Goal: Task Accomplishment & Management: Manage account settings

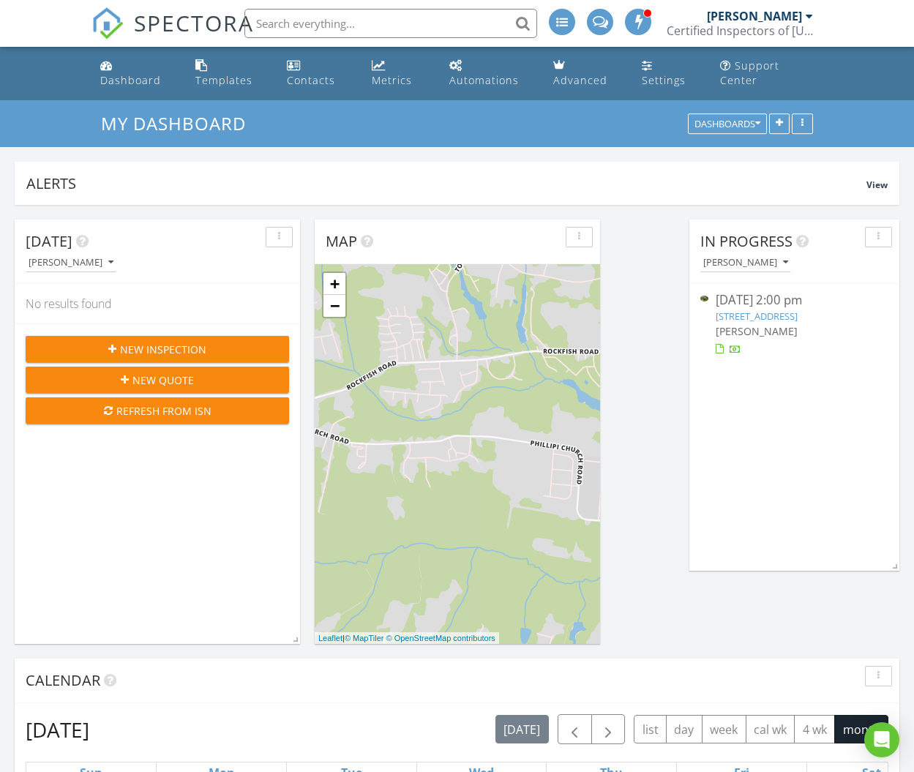
scroll to position [731284, 731313]
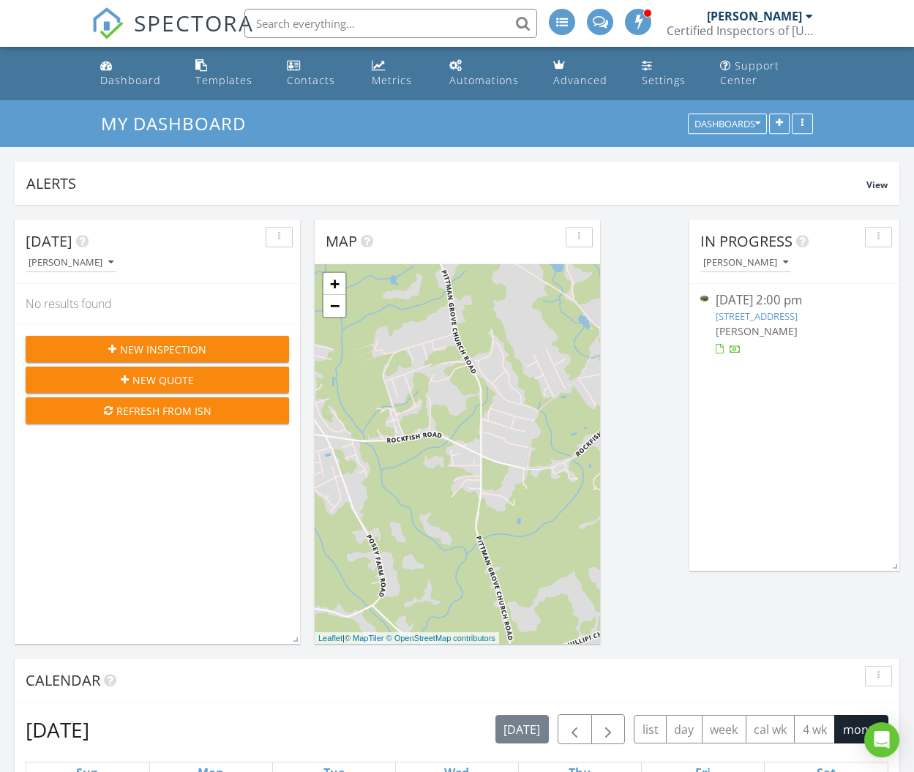
click at [166, 348] on span "New Inspection" at bounding box center [163, 349] width 86 height 15
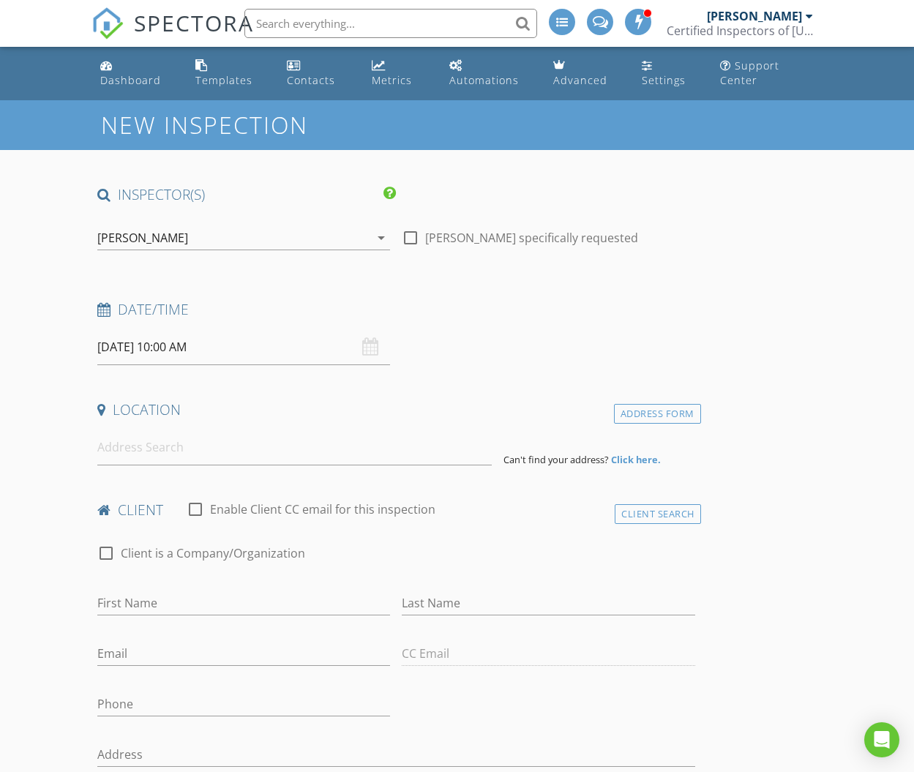
click at [135, 347] on input "[DATE] 10:00 AM" at bounding box center [243, 347] width 293 height 36
click at [522, 361] on div "Date/Time 08/28/2025 10:00 AM" at bounding box center [395, 332] width 609 height 65
click at [148, 456] on input at bounding box center [294, 447] width 394 height 36
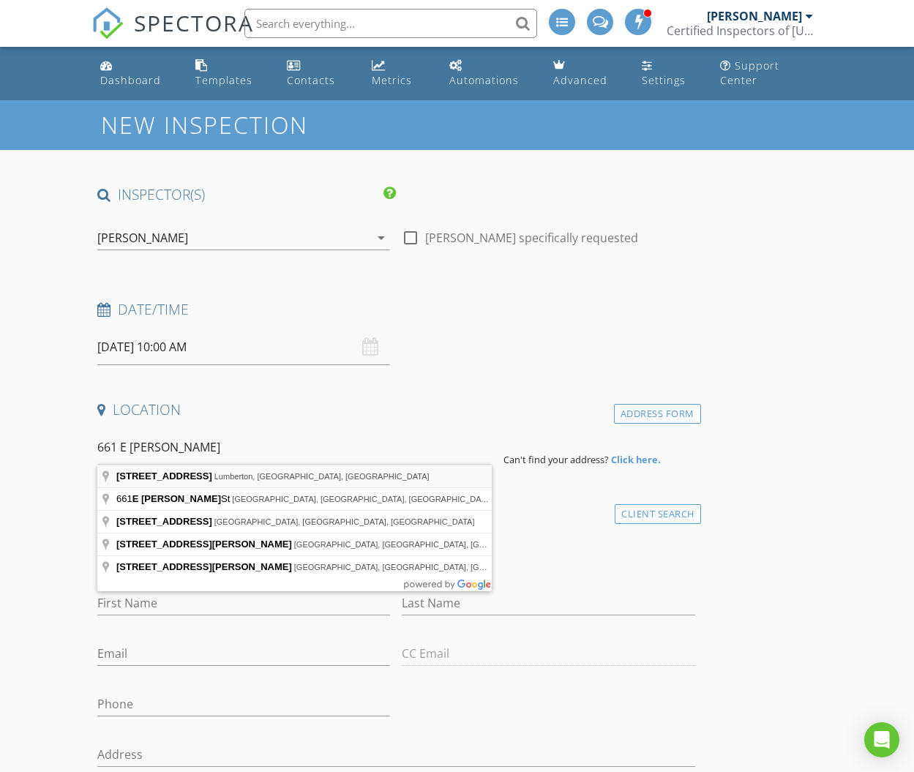
type input "661 East Elizabethtown Road, Lumberton, NC, USA"
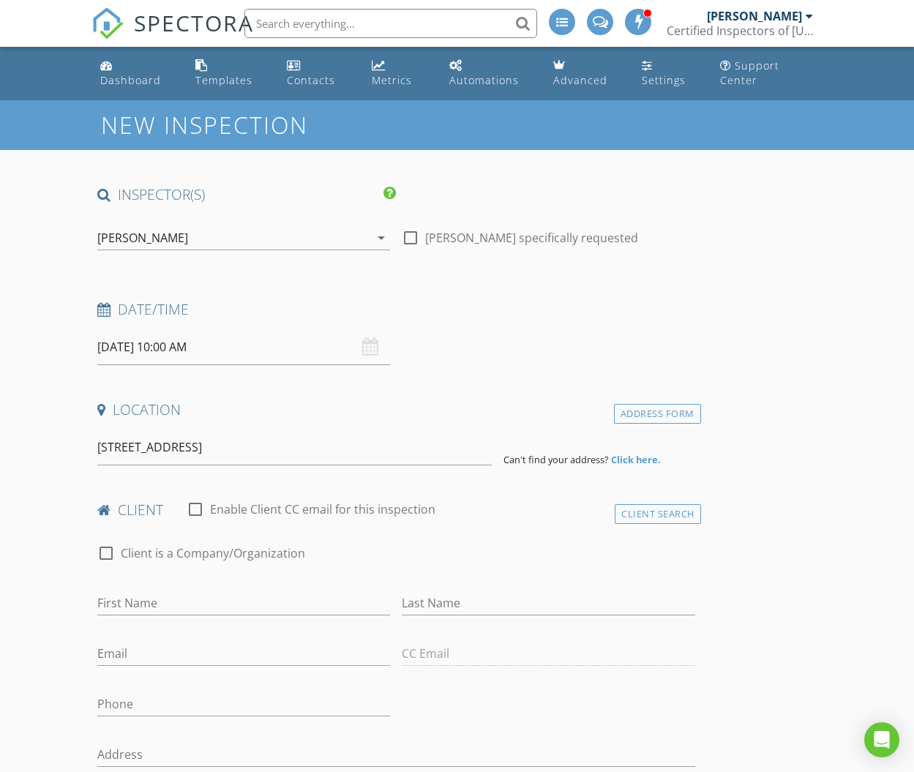
drag, startPoint x: 157, startPoint y: 473, endPoint x: 216, endPoint y: 476, distance: 58.6
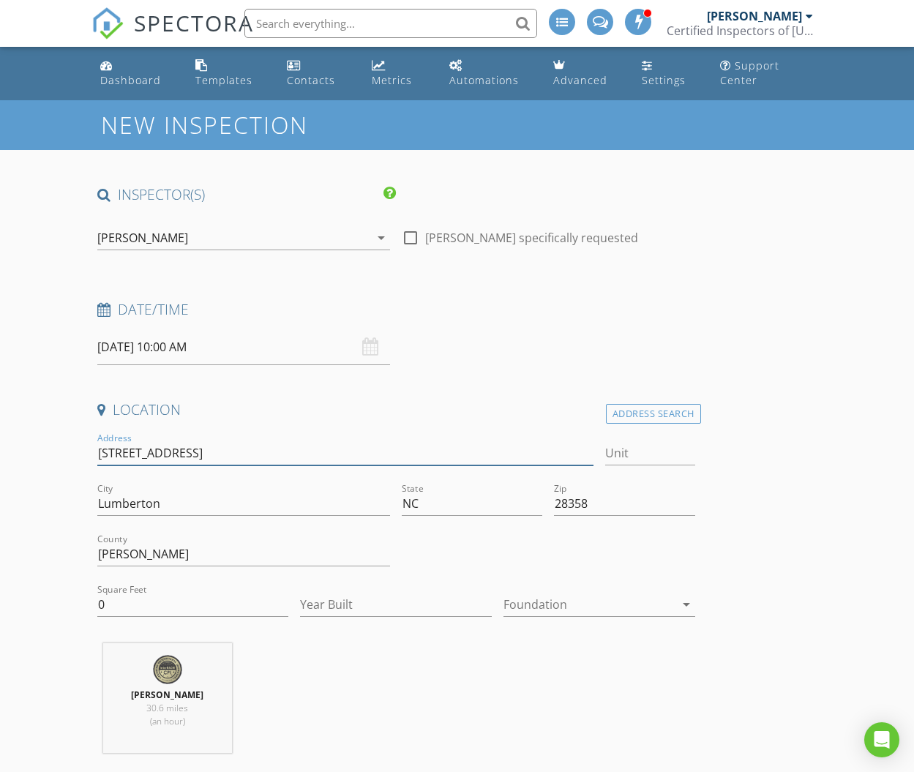
click at [97, 453] on input "661 E Elizabethtown Rd" at bounding box center [345, 453] width 496 height 24
type input "[STREET_ADDRESS]"
click at [547, 606] on div at bounding box center [588, 604] width 171 height 23
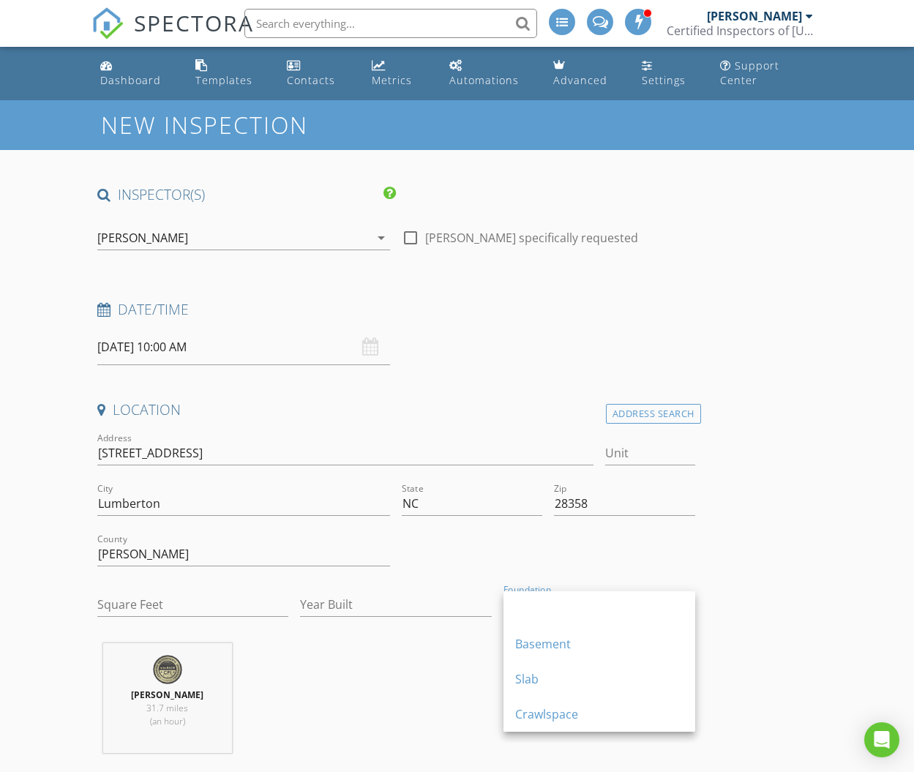
click at [461, 680] on div "James Saunders 31.7 miles (an hour)" at bounding box center [395, 703] width 609 height 121
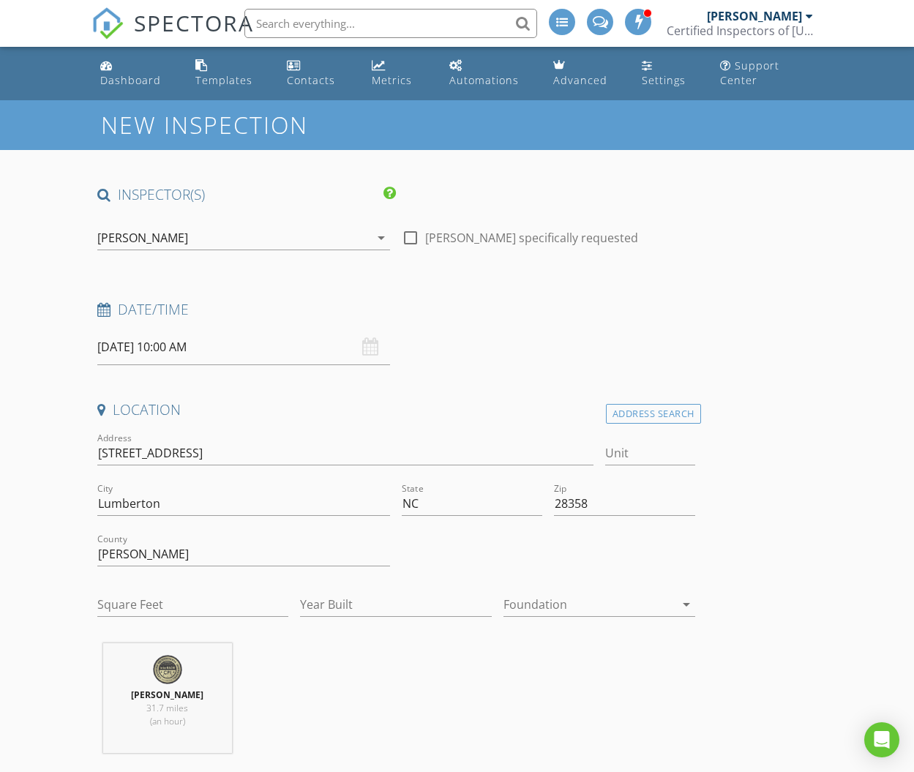
click at [533, 602] on div at bounding box center [588, 604] width 171 height 23
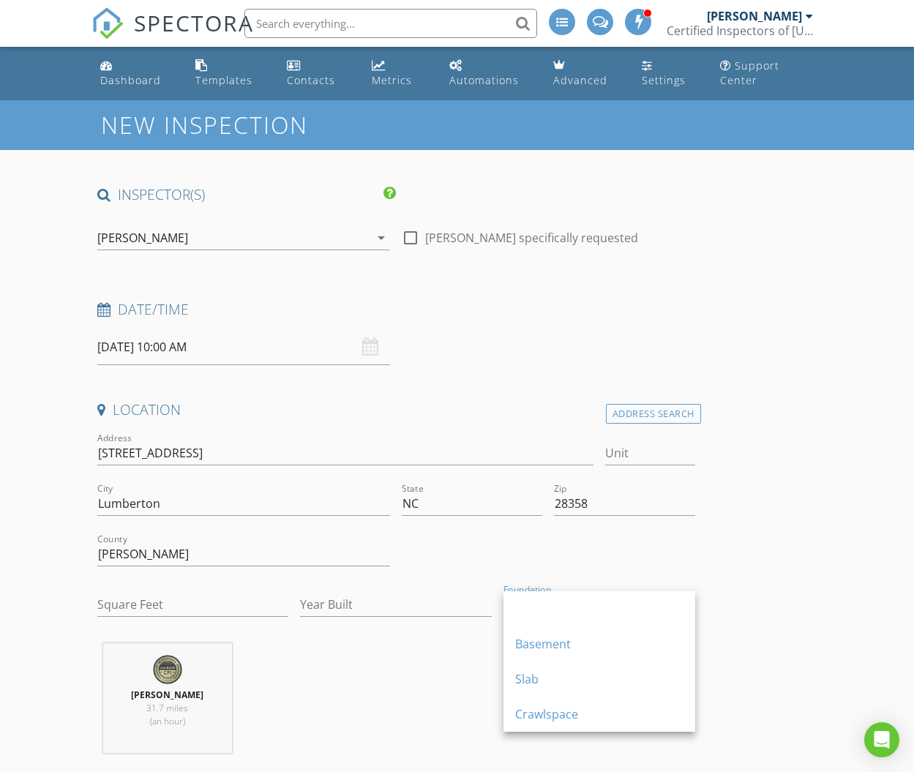
click at [527, 716] on div "Crawlspace" at bounding box center [599, 714] width 168 height 18
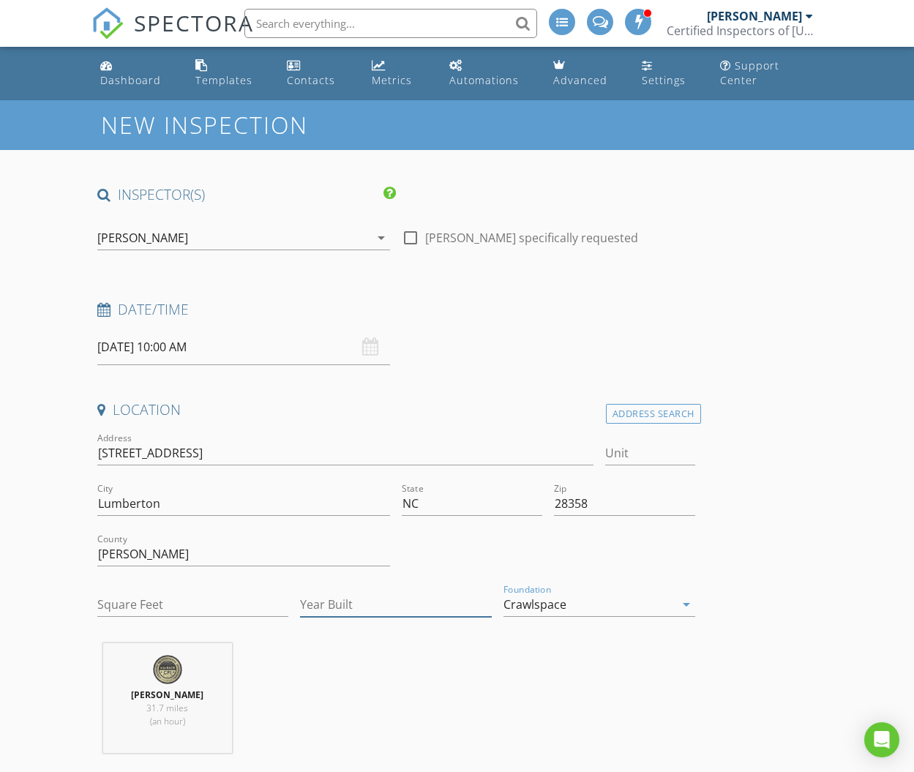
click at [334, 598] on input "Year Built" at bounding box center [396, 605] width 192 height 24
type input "0000"
click at [165, 603] on input "Square Feet" at bounding box center [193, 605] width 192 height 24
type input "4600"
click at [347, 710] on div "James Saunders 31.7 miles (an hour)" at bounding box center [395, 703] width 609 height 121
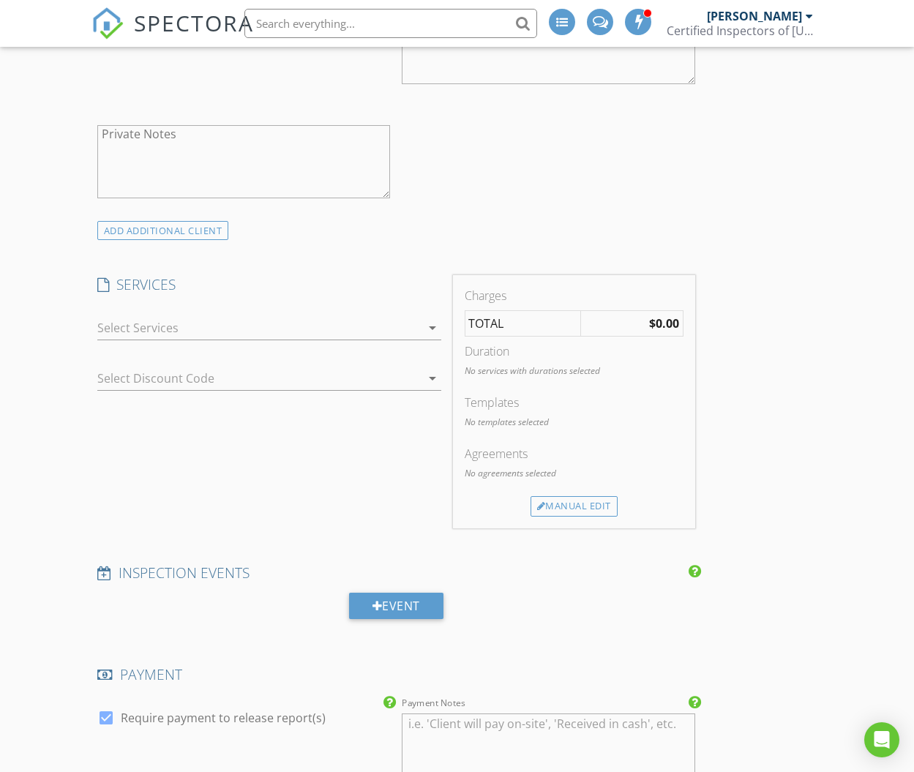
scroll to position [1142, 0]
click at [113, 324] on div at bounding box center [258, 324] width 323 height 23
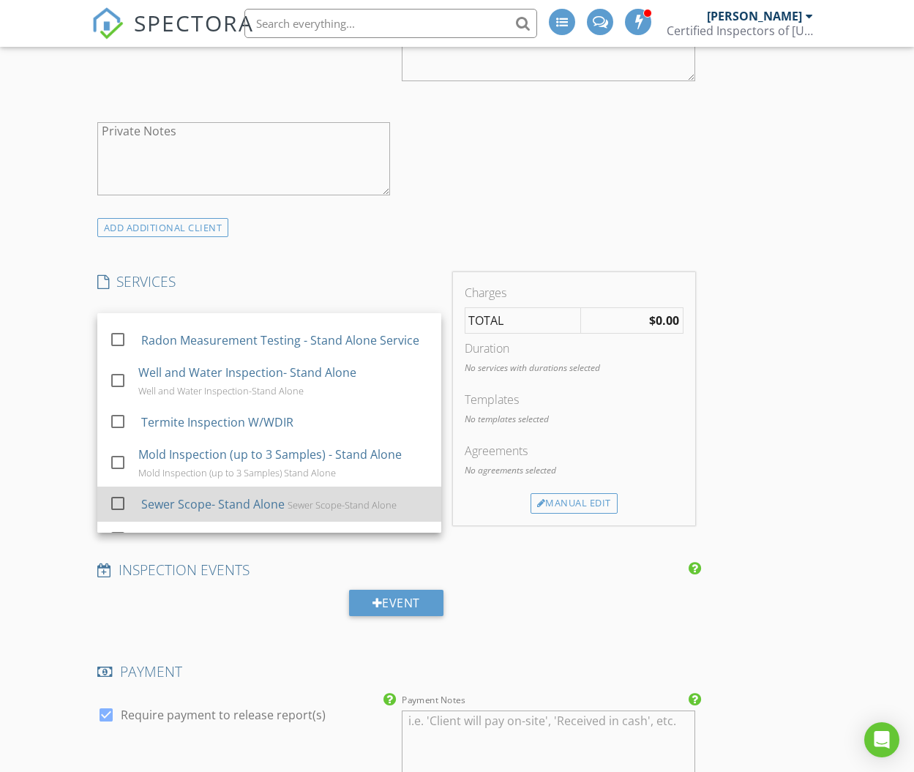
scroll to position [101, 0]
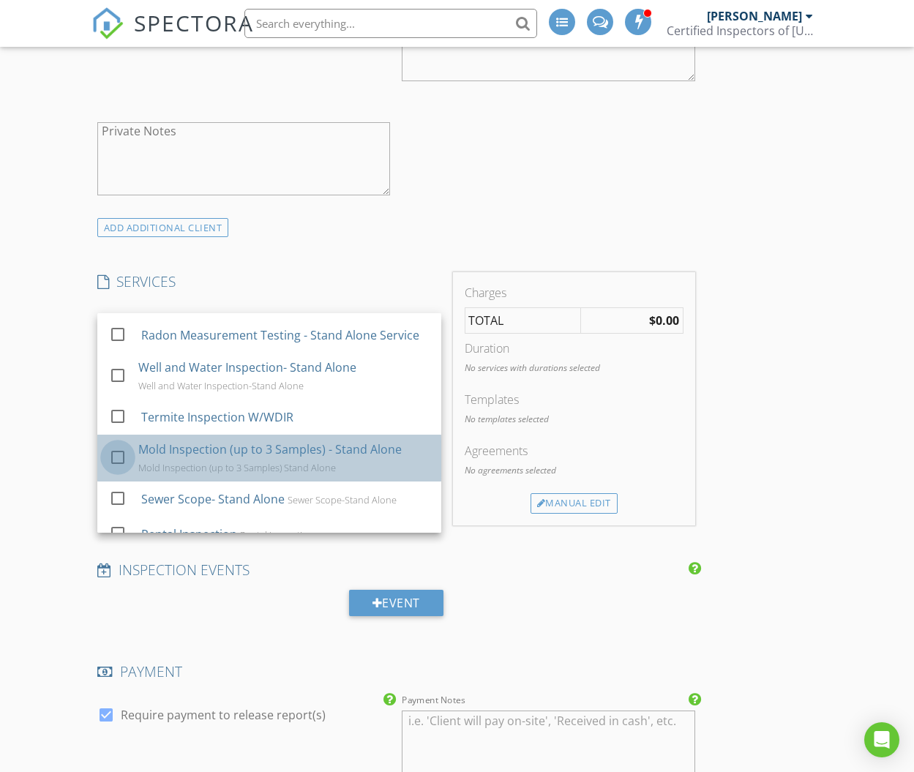
click at [119, 454] on div at bounding box center [117, 457] width 25 height 25
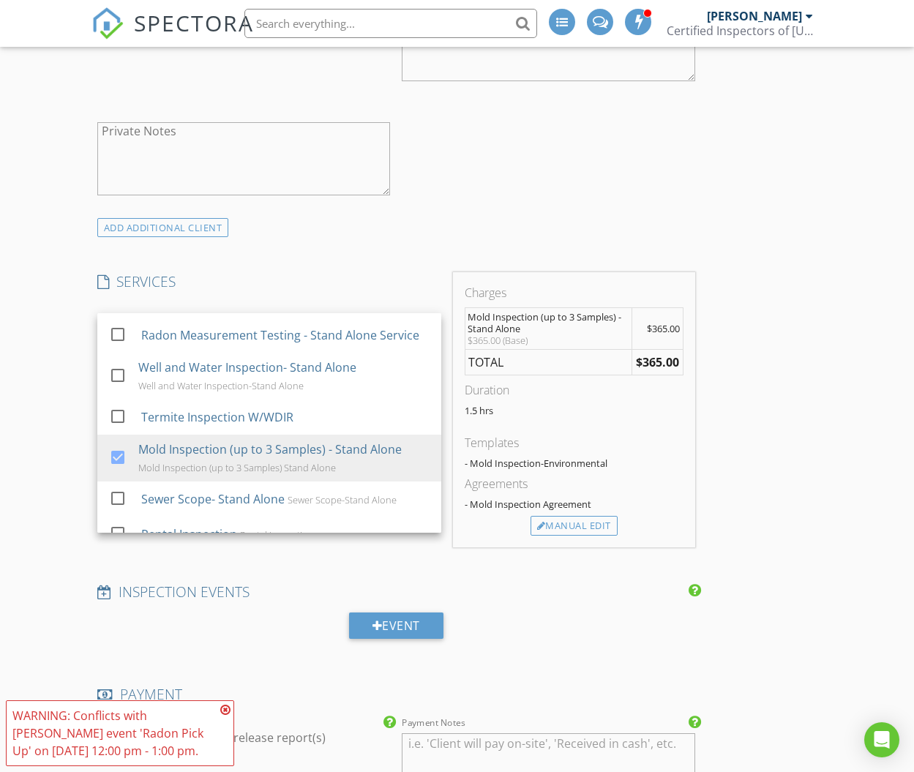
click at [69, 460] on div "New Inspection INSPECTOR(S) check_box James Saunders PRIMARY James Saunders arr…" at bounding box center [457, 462] width 914 height 3008
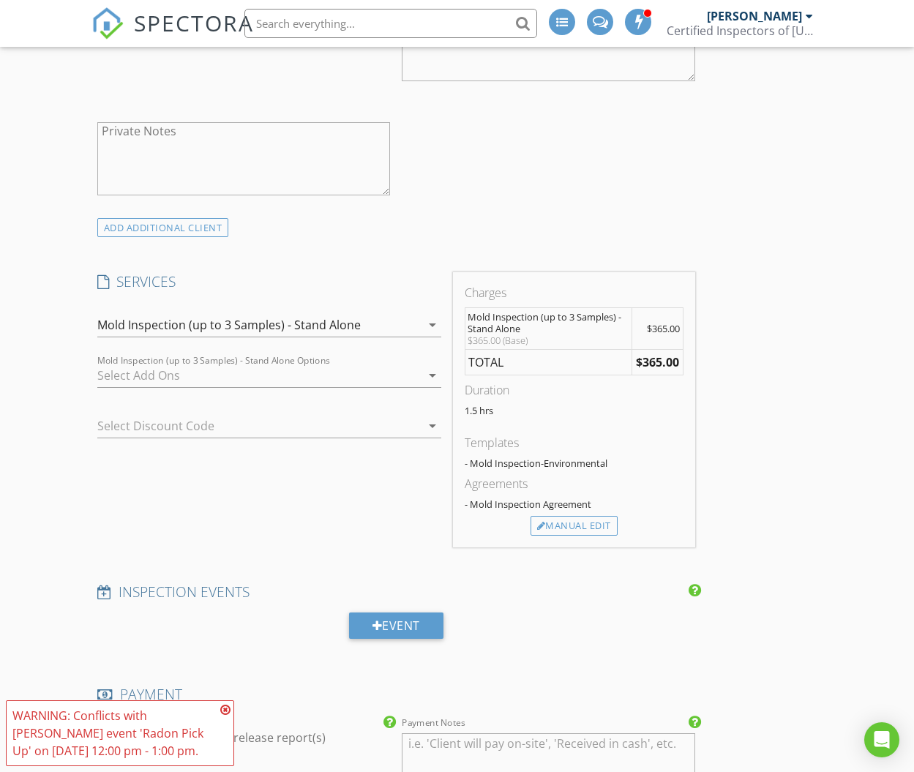
click at [161, 372] on div at bounding box center [258, 375] width 323 height 23
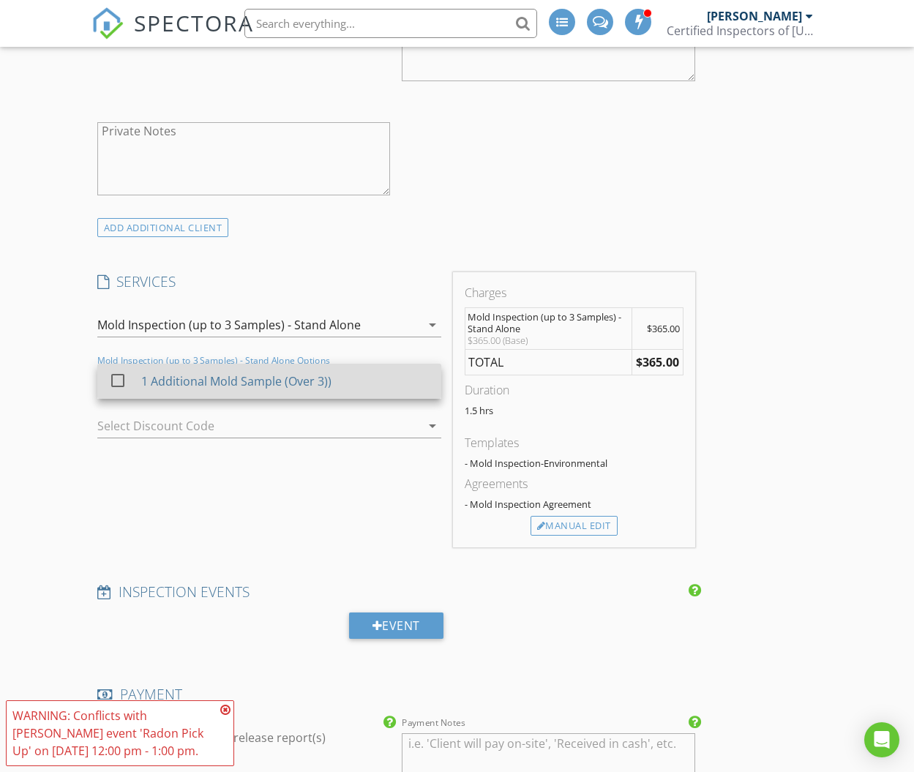
click at [114, 378] on div at bounding box center [117, 380] width 25 height 25
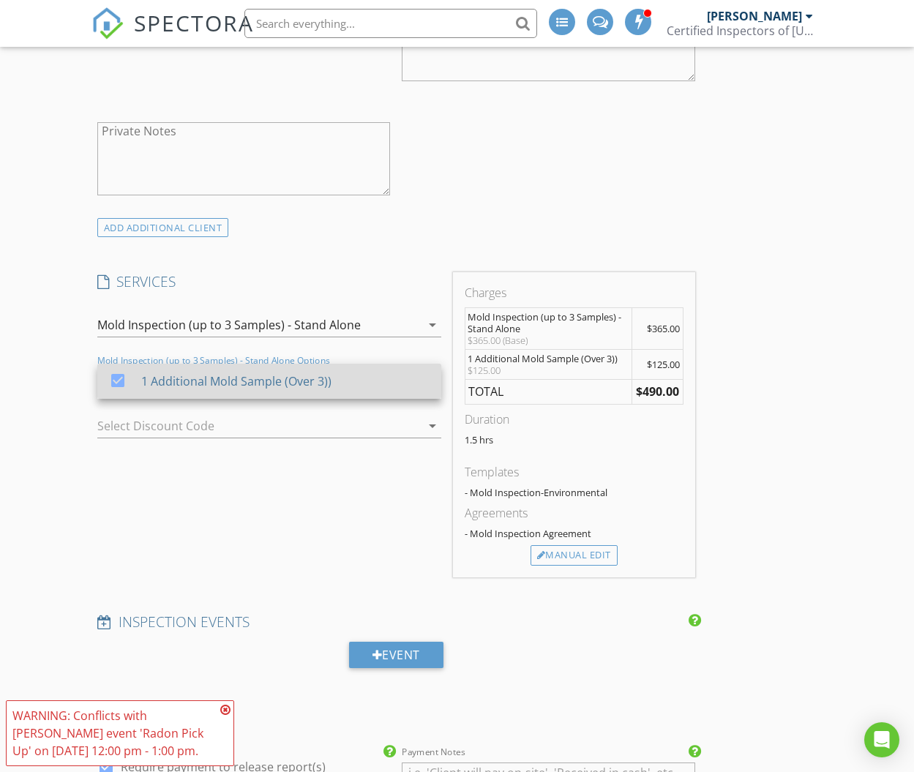
click at [247, 379] on div "1 Additional Mold Sample (Over 3))" at bounding box center [236, 381] width 190 height 18
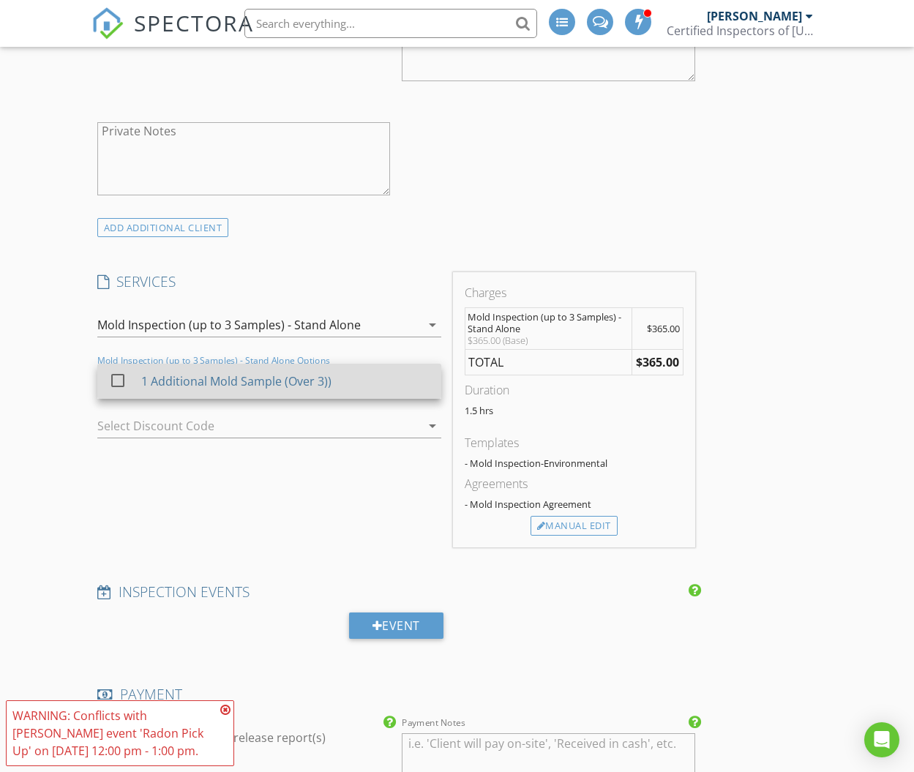
click at [247, 379] on div "1 Additional Mold Sample (Over 3))" at bounding box center [236, 381] width 190 height 18
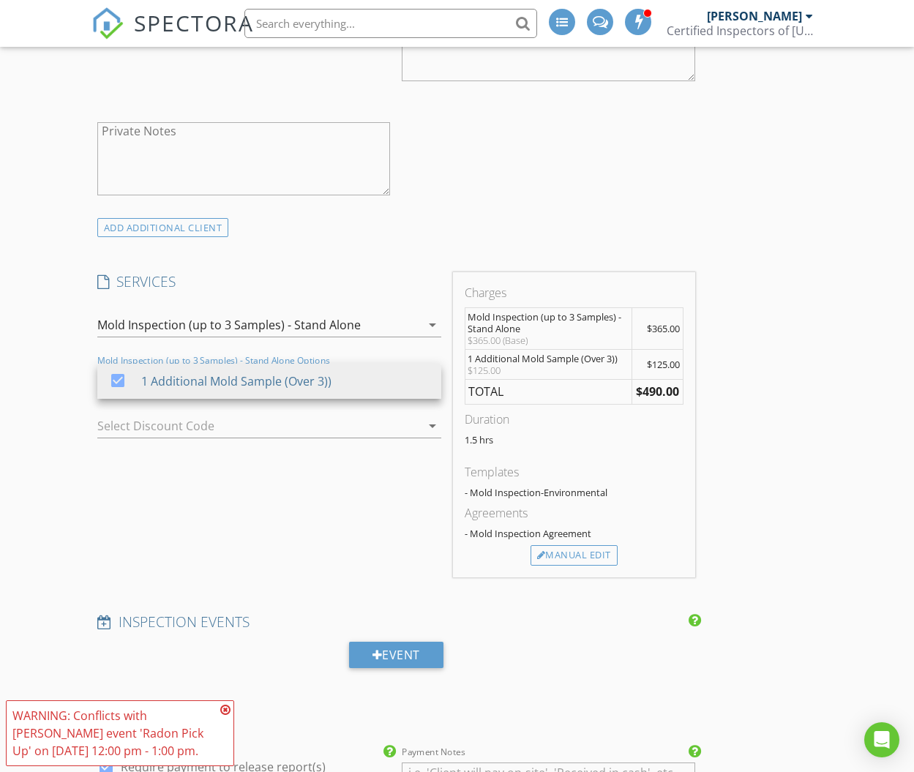
drag, startPoint x: 253, startPoint y: 514, endPoint x: 281, endPoint y: 524, distance: 29.6
click at [254, 514] on div "SERVICES check_box_outline_blank Residential Home Inspection check_box_outline_…" at bounding box center [269, 424] width 356 height 305
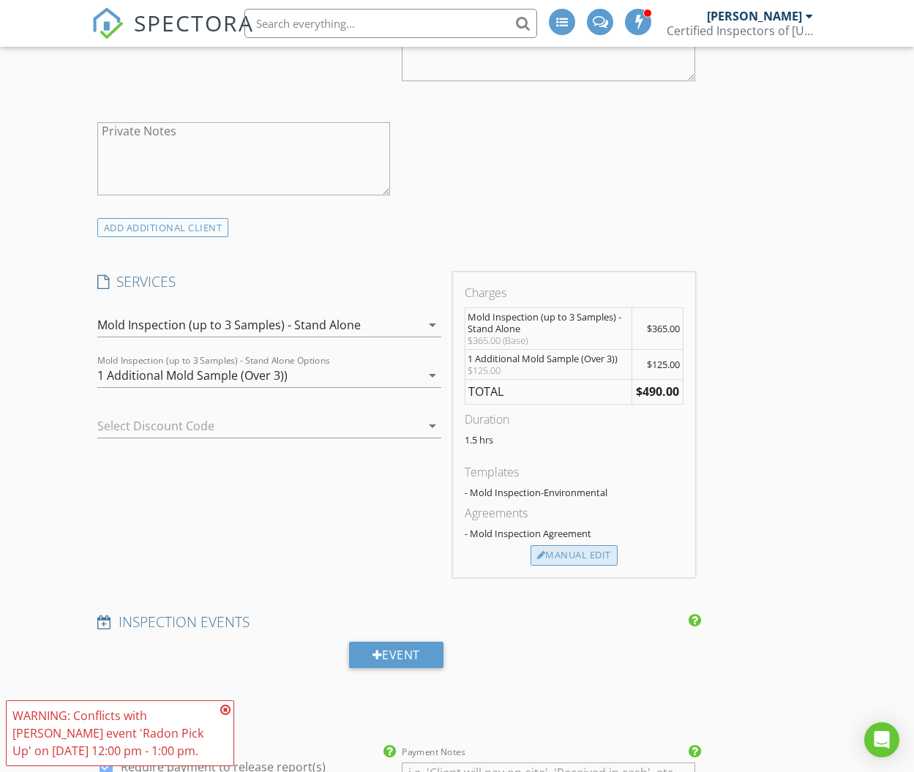
click at [597, 553] on div "Manual Edit" at bounding box center [573, 555] width 87 height 20
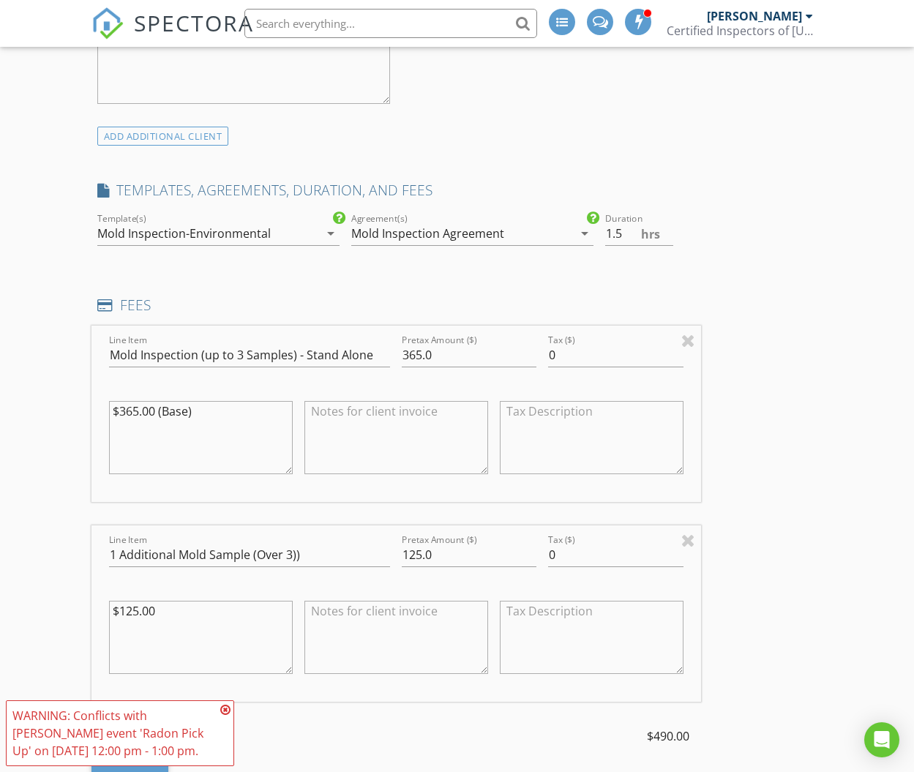
scroll to position [1274, 0]
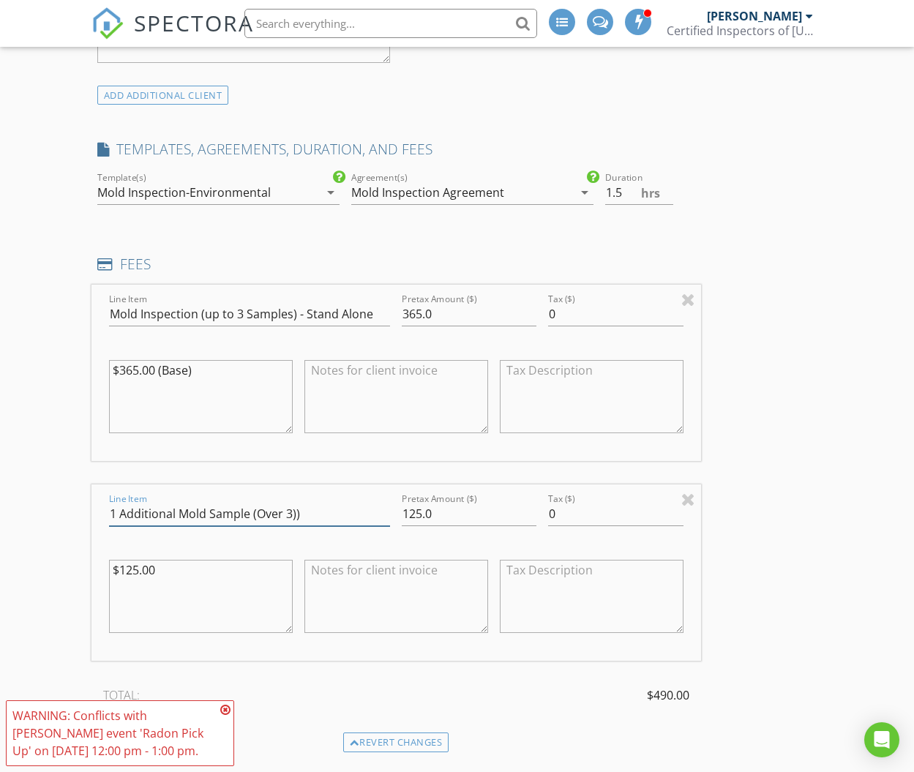
drag, startPoint x: 115, startPoint y: 511, endPoint x: 116, endPoint y: 519, distance: 8.2
click at [115, 511] on input "1 Additional Mold Sample (Over 3))" at bounding box center [249, 514] width 281 height 24
type input "3 Additional Mold Sample (Over 3))"
drag, startPoint x: 440, startPoint y: 509, endPoint x: 397, endPoint y: 508, distance: 43.2
click at [397, 508] on div "Pretax Amount ($) 125.0" at bounding box center [469, 515] width 146 height 50
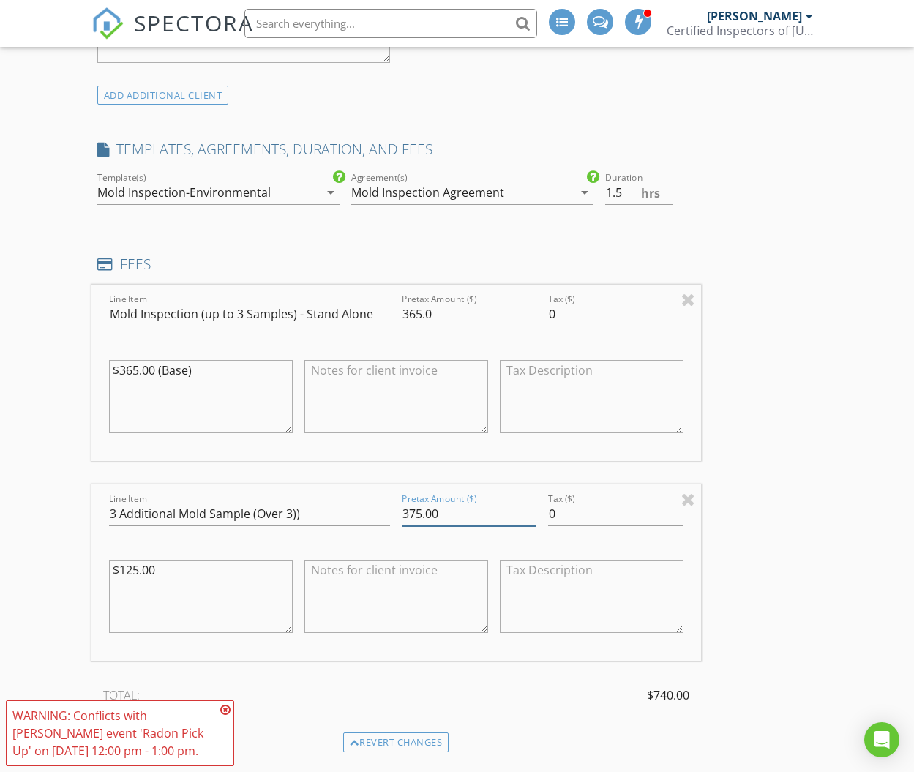
type input "375.00"
click at [46, 516] on div "New Inspection INSPECTOR(S) check_box James Saunders PRIMARY James Saunders arr…" at bounding box center [457, 498] width 914 height 3345
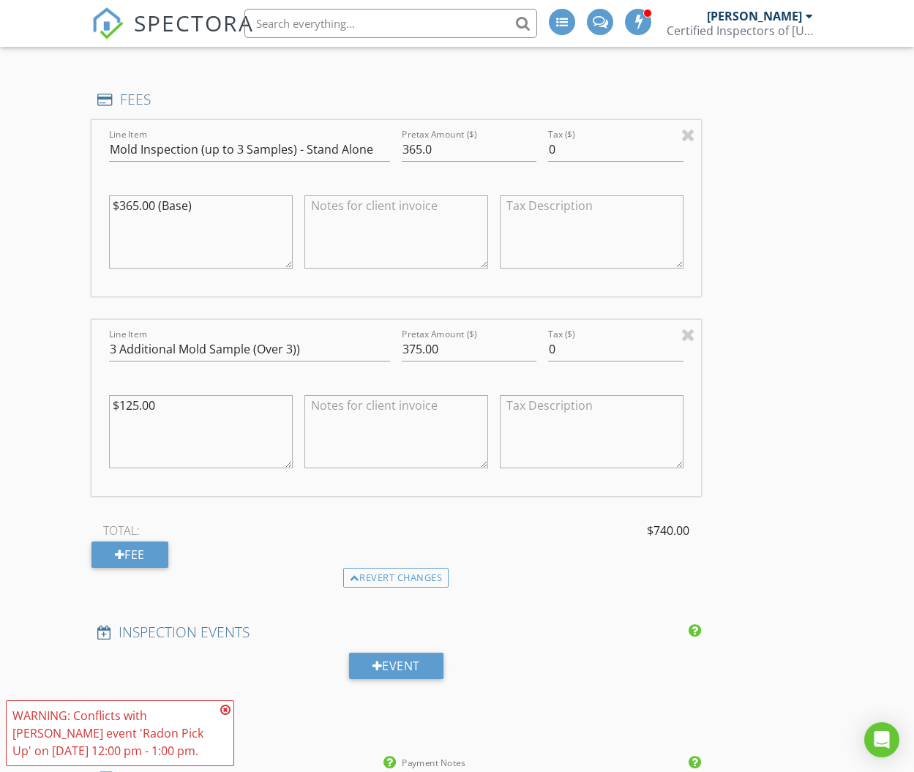
scroll to position [1440, 0]
click at [885, 403] on div "New Inspection INSPECTOR(S) check_box James Saunders PRIMARY James Saunders arr…" at bounding box center [457, 332] width 914 height 3345
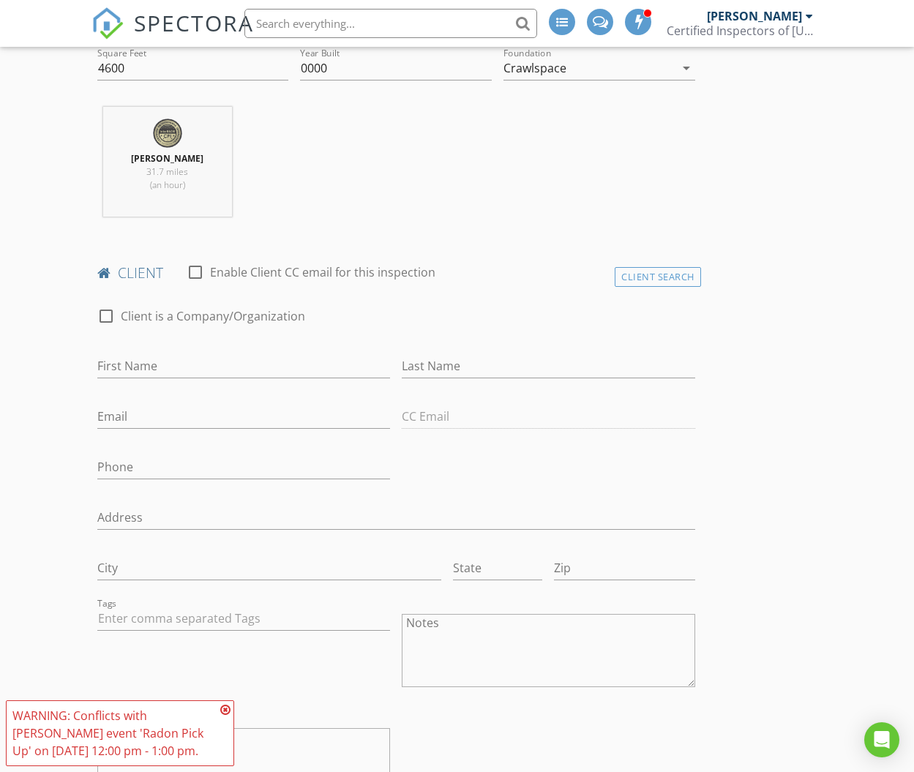
scroll to position [530, 0]
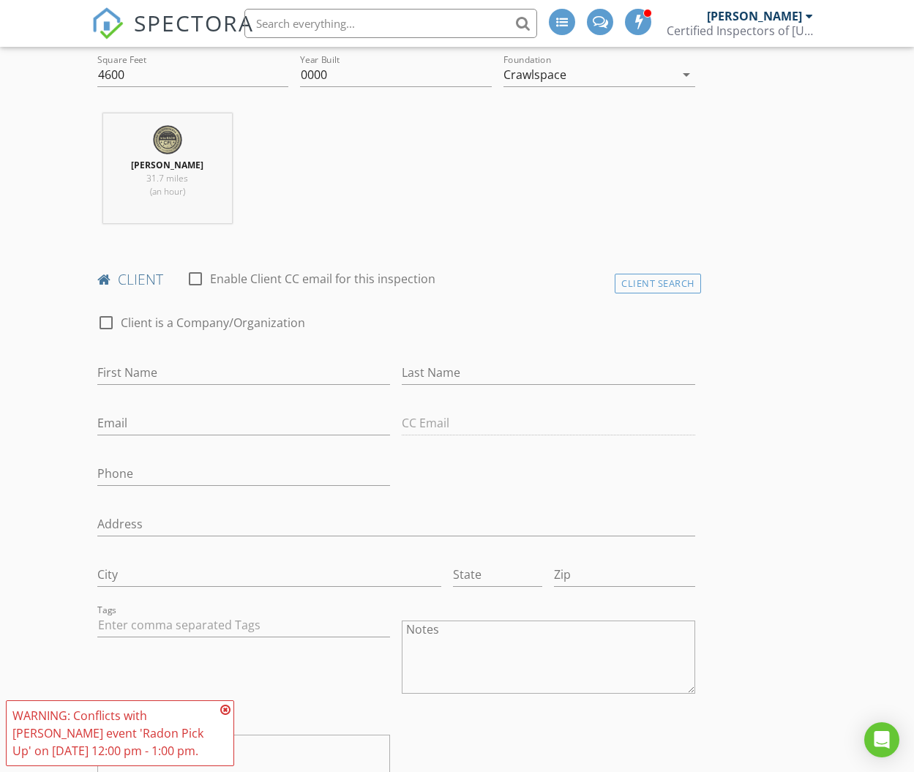
click at [102, 320] on div at bounding box center [106, 322] width 25 height 25
checkbox input "true"
click at [124, 373] on input "Enable Client CC email for this inspection" at bounding box center [396, 373] width 598 height 24
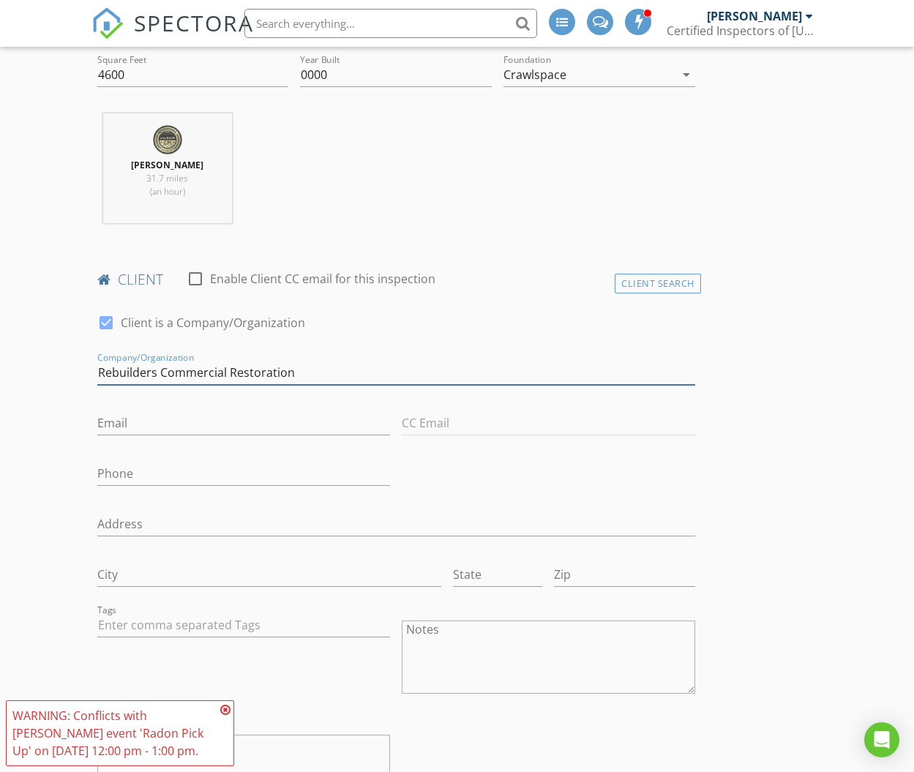
type input "Rebuilders Commercial Restoration"
click at [137, 426] on input "Email" at bounding box center [243, 423] width 293 height 24
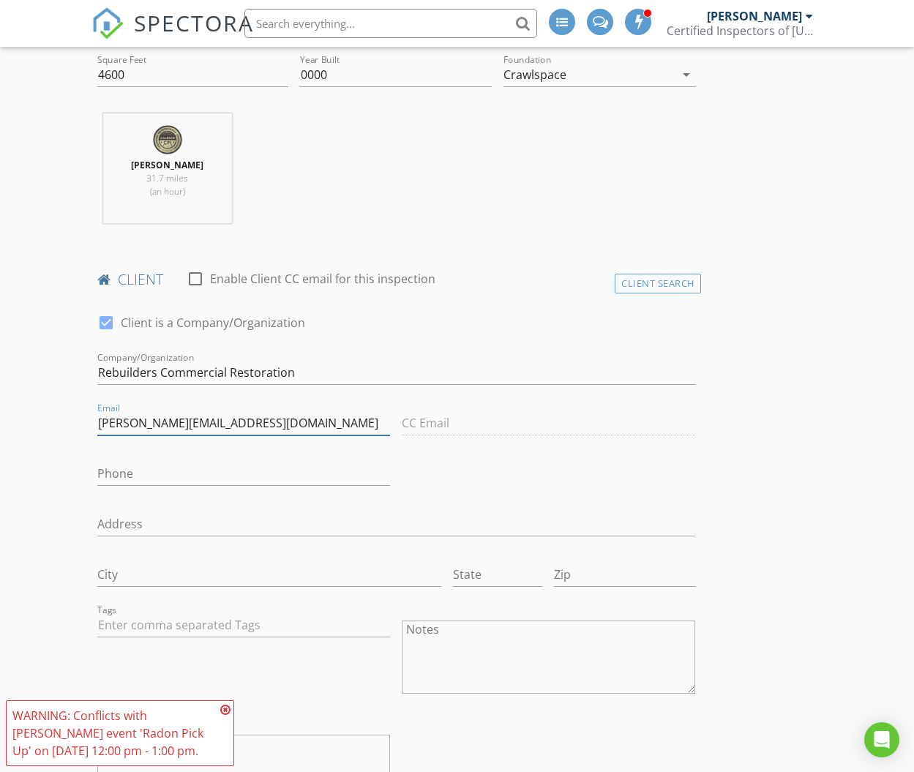
type input "[PERSON_NAME][EMAIL_ADDRESS][DOMAIN_NAME]"
click at [339, 478] on input "Phone" at bounding box center [243, 474] width 293 height 24
type input "[PHONE_NUMBER]"
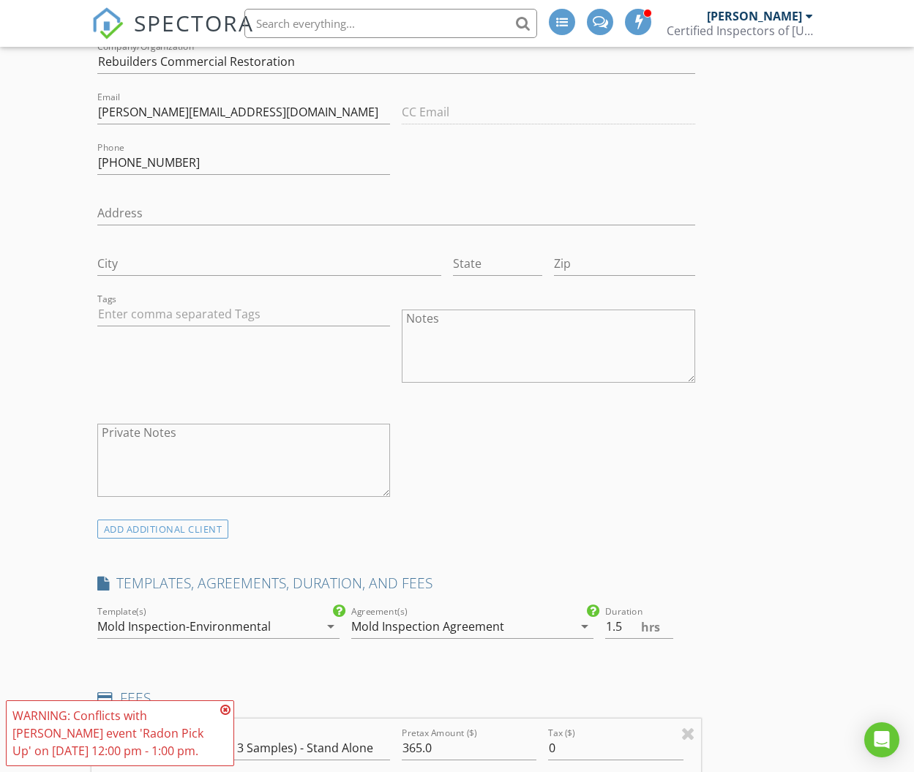
scroll to position [838, 0]
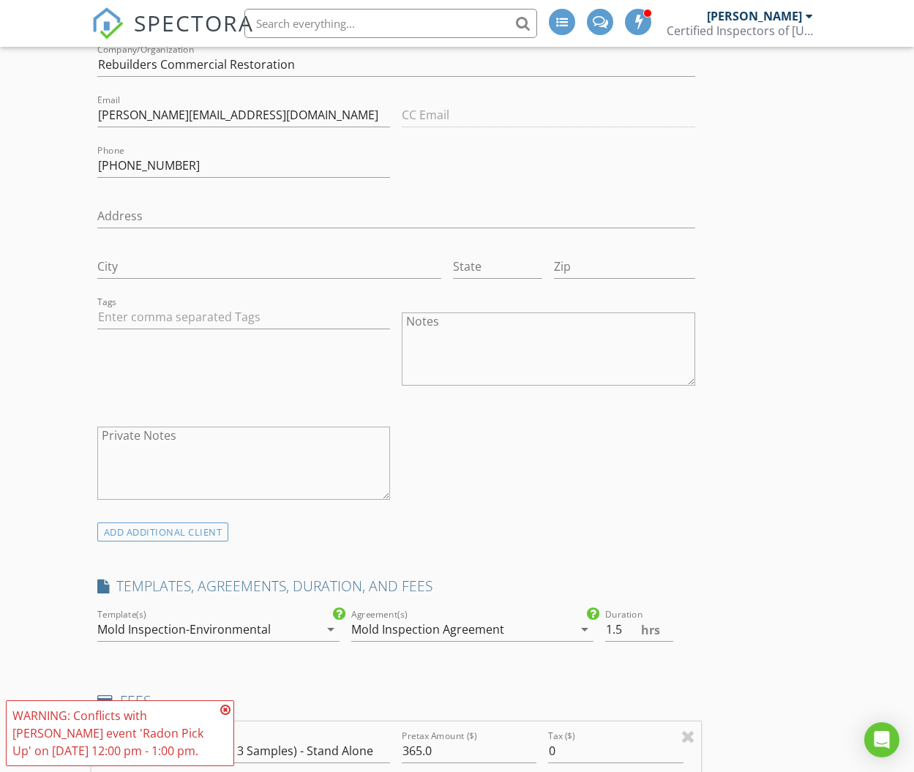
click at [440, 325] on textarea "Notes" at bounding box center [548, 348] width 293 height 73
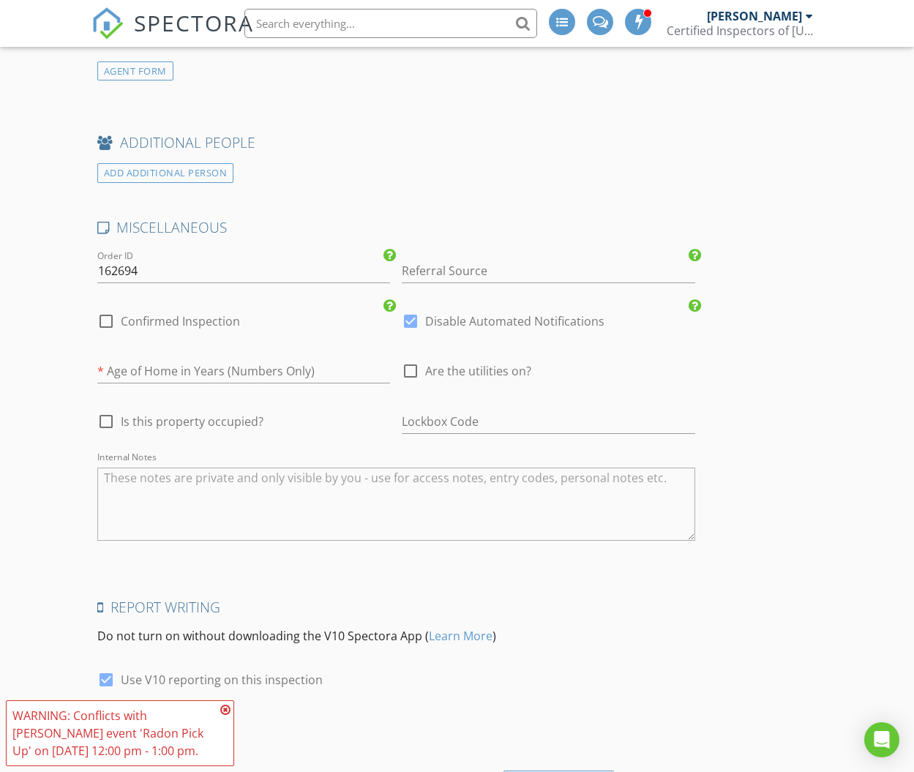
scroll to position [2534, 0]
type textarea "Client Judd Walters Site Contact Wellcare-Cheryl Snell Other contact: Aaron Hub…"
click at [127, 366] on input "number" at bounding box center [243, 370] width 293 height 24
type input "0"
drag, startPoint x: 106, startPoint y: 312, endPoint x: 121, endPoint y: 315, distance: 15.1
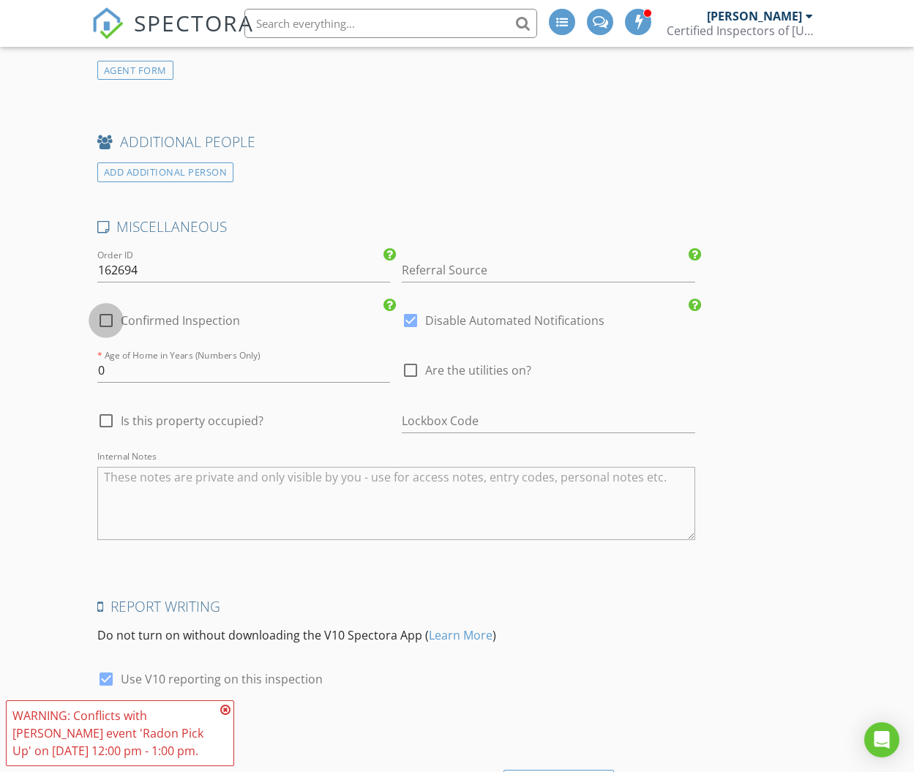
click at [106, 312] on div at bounding box center [106, 320] width 25 height 25
checkbox input "true"
click at [413, 315] on div at bounding box center [410, 320] width 25 height 25
checkbox input "false"
click at [411, 367] on div at bounding box center [410, 370] width 25 height 25
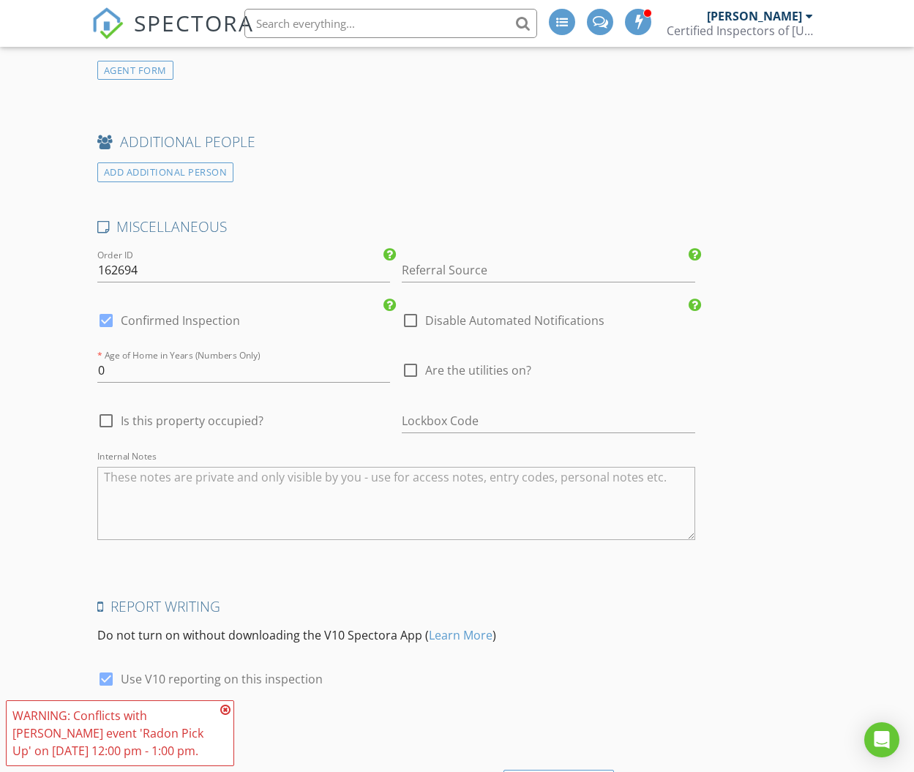
checkbox input "true"
click at [100, 416] on div at bounding box center [106, 420] width 25 height 25
checkbox input "true"
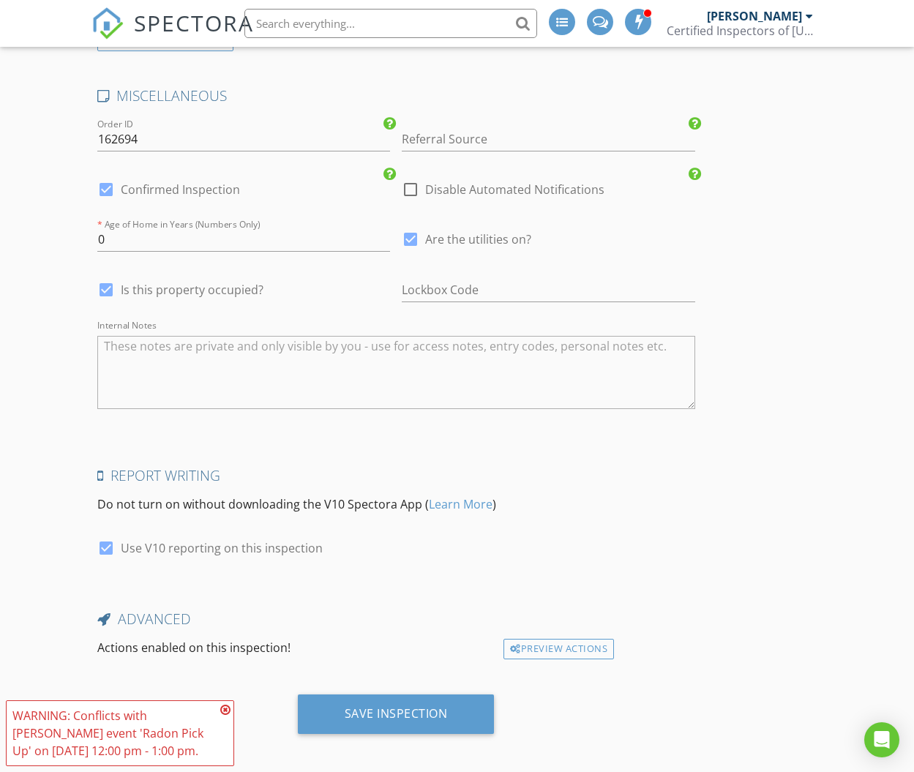
scroll to position [2664, 0]
click at [373, 707] on div "Save Inspection" at bounding box center [396, 714] width 103 height 15
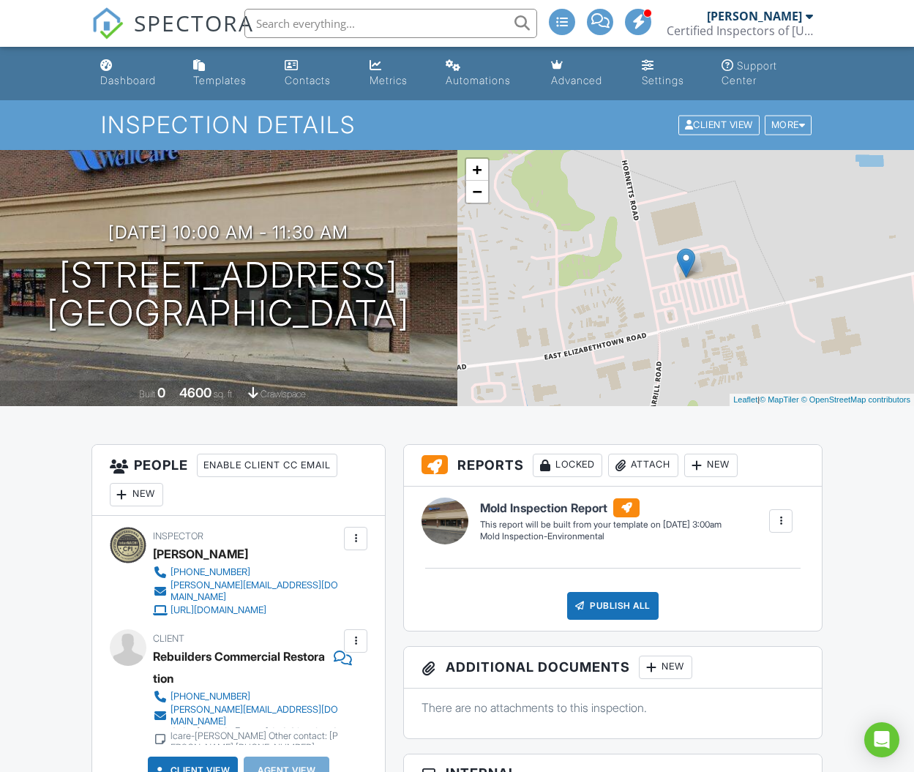
scroll to position [0, 1]
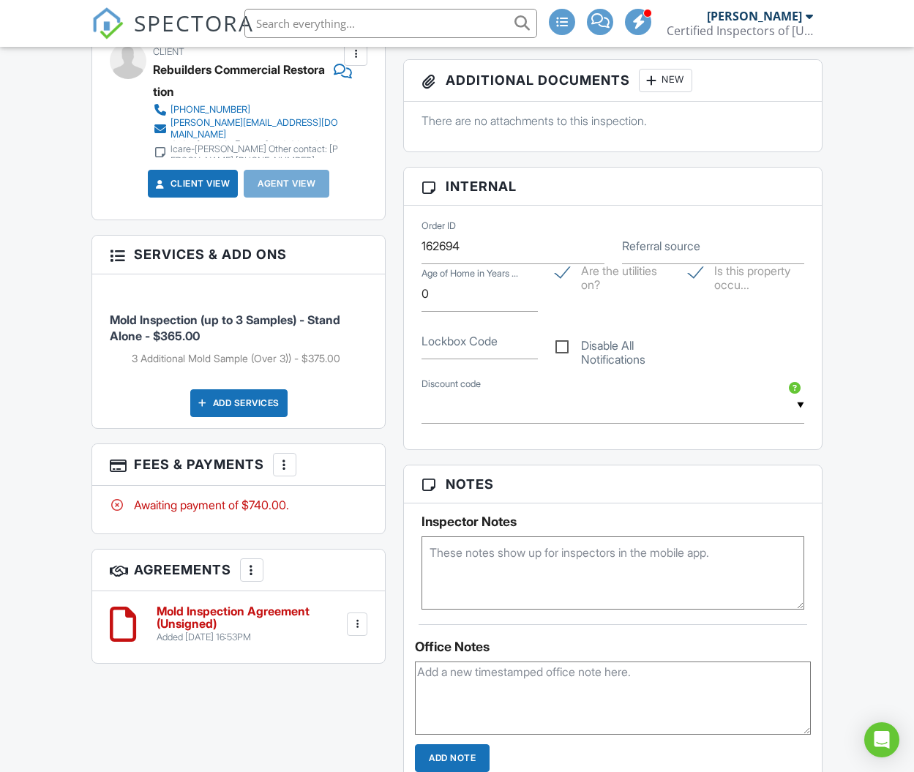
scroll to position [588, 0]
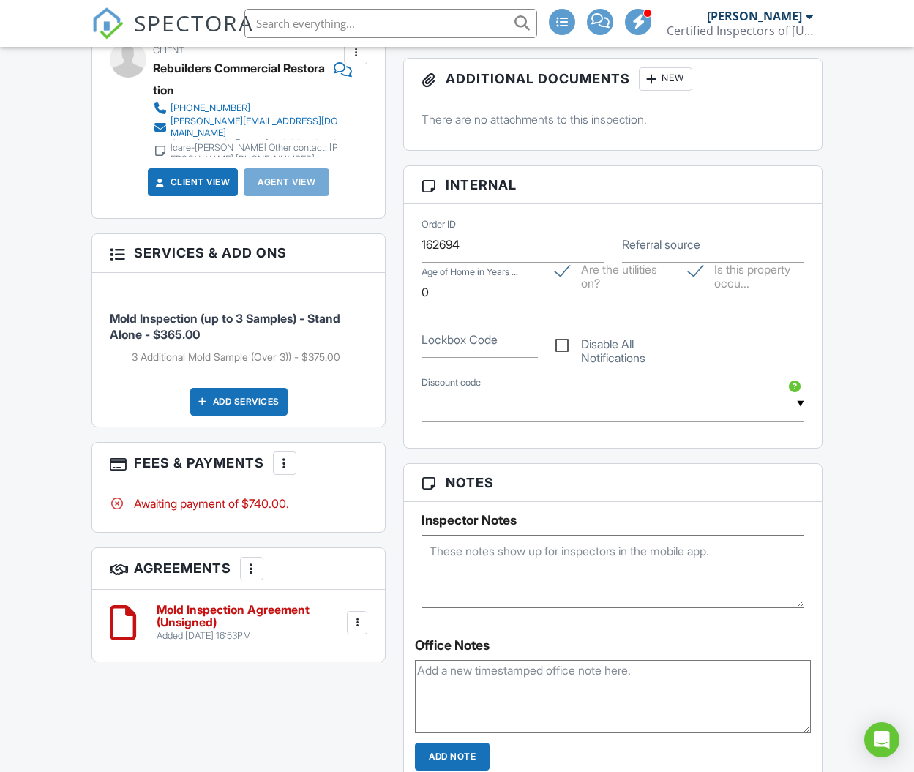
click at [448, 336] on label "Lockbox Code" at bounding box center [459, 339] width 76 height 16
click at [448, 336] on input "Lockbox Code" at bounding box center [479, 340] width 116 height 36
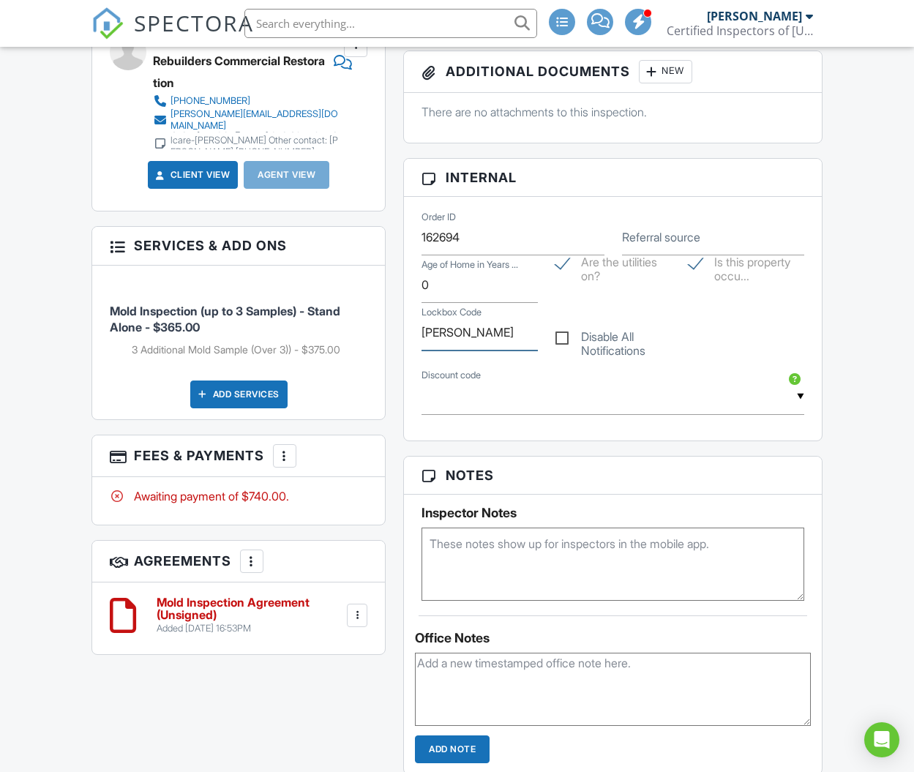
type input "Cheryl Snell"
click at [841, 347] on div "Dashboard Templates Contacts Metrics Automations Advanced Settings Support Cent…" at bounding box center [457, 472] width 914 height 2043
click at [484, 549] on textarea at bounding box center [612, 564] width 383 height 73
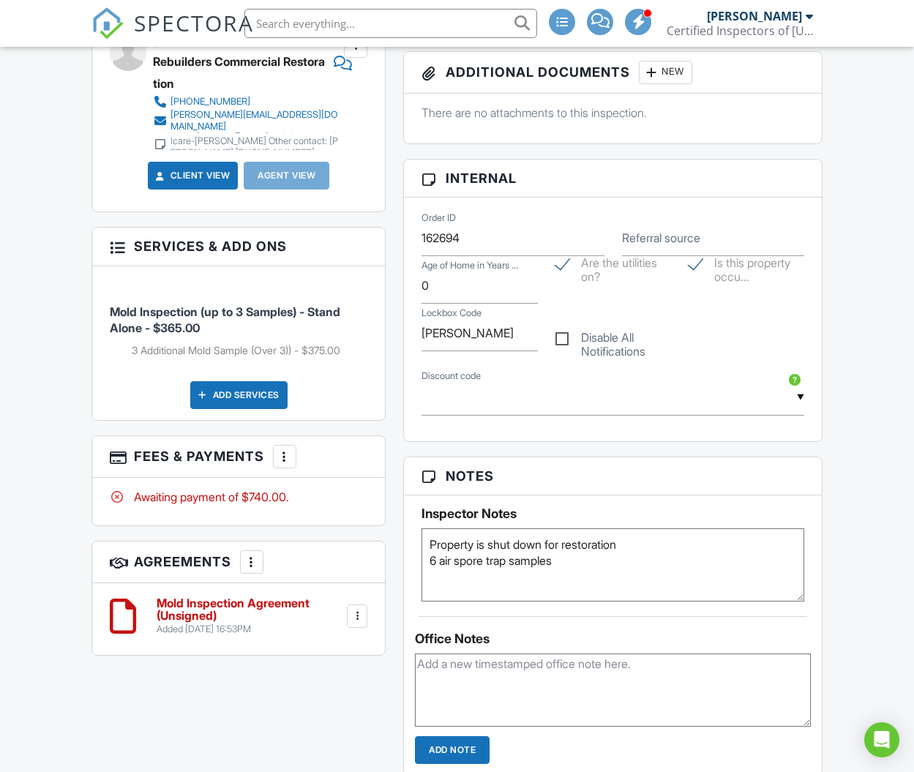
type textarea "Property is shut down for restoration 6 air spore trap samples"
drag, startPoint x: 316, startPoint y: 688, endPoint x: 324, endPoint y: 700, distance: 14.2
click at [317, 691] on div "All emails and texts are disabled for this inspection! All emails and texts hav…" at bounding box center [457, 536] width 748 height 1375
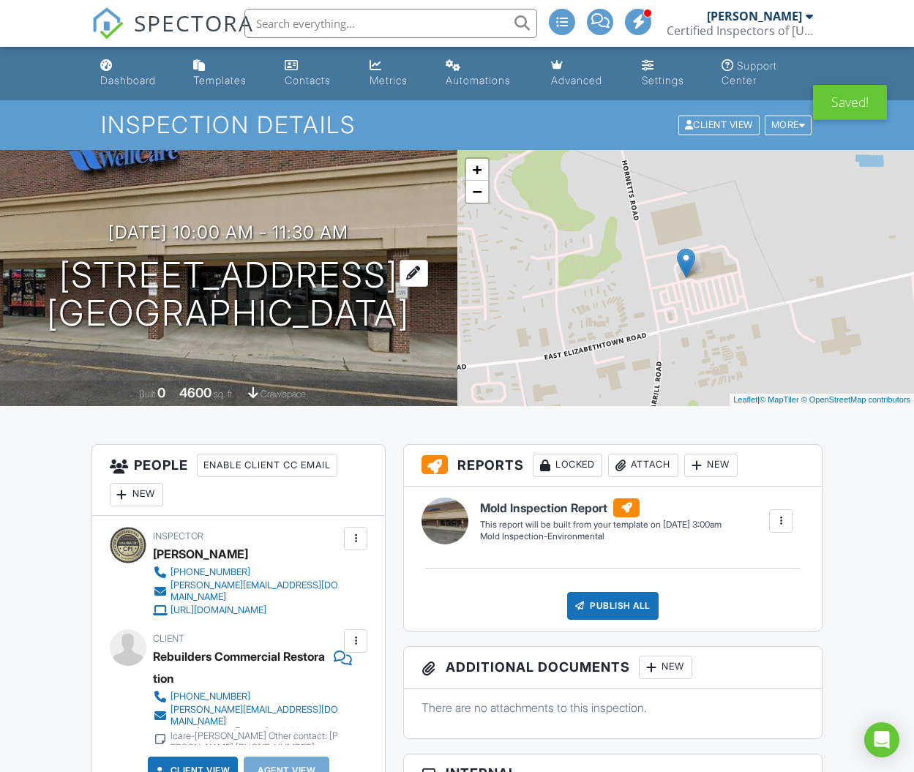
scroll to position [0, 0]
click at [114, 82] on div "Dashboard" at bounding box center [128, 80] width 56 height 12
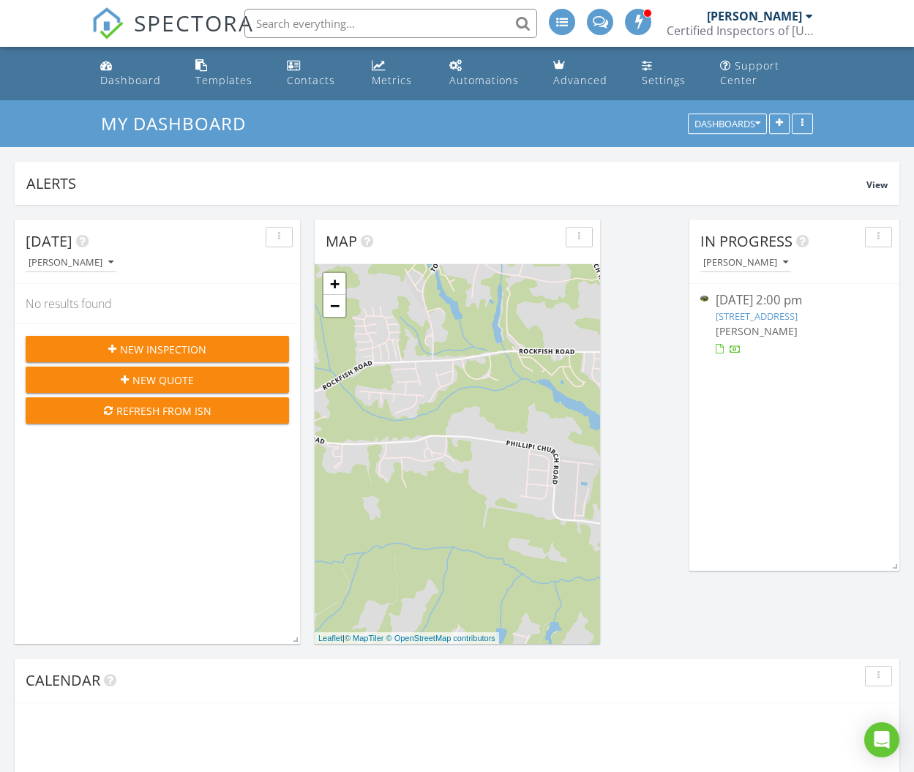
scroll to position [315, 285]
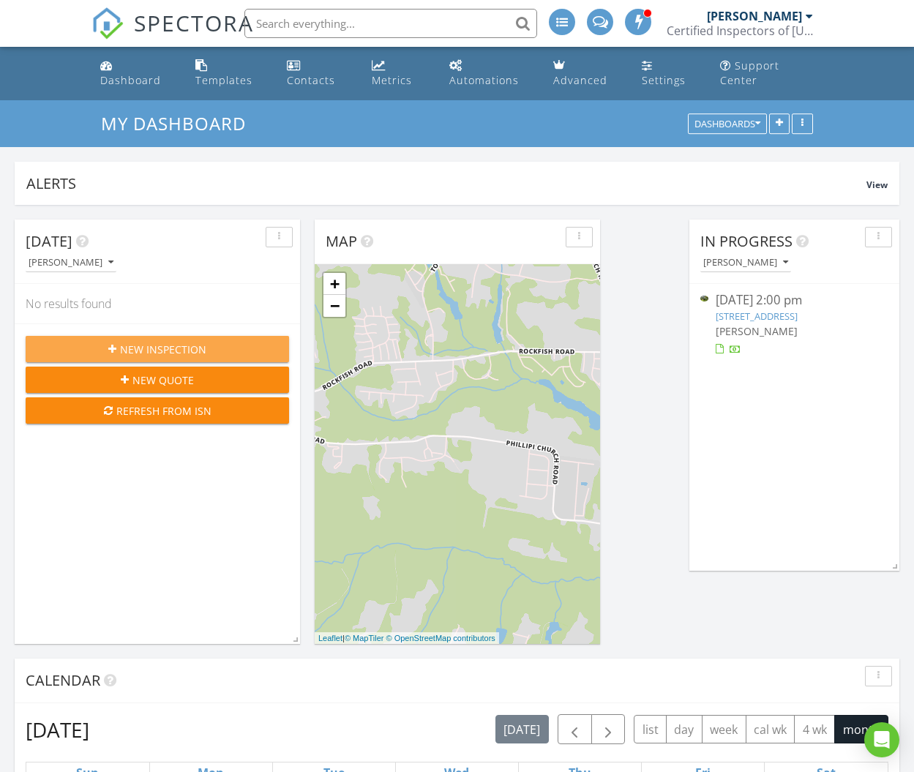
click at [192, 348] on span "New Inspection" at bounding box center [163, 349] width 86 height 15
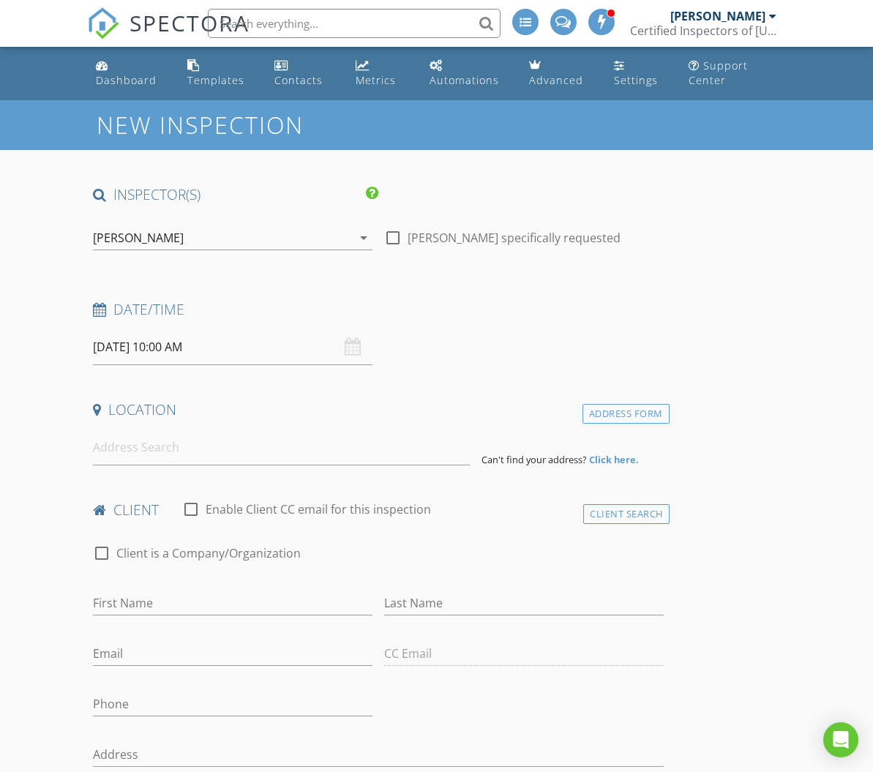
click at [129, 345] on input "08/28/2025 10:00 AM" at bounding box center [232, 347] width 279 height 36
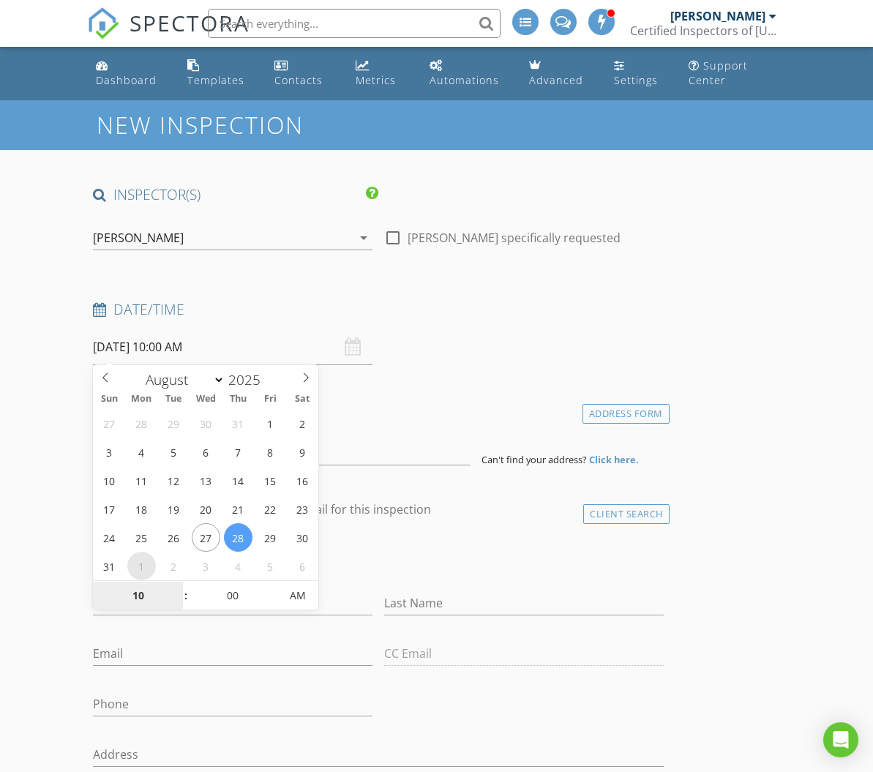
select select "8"
type input "09/01/2025 10:00 AM"
type input "11"
type input "09/01/2025 11:00 AM"
click at [179, 587] on span at bounding box center [178, 588] width 10 height 15
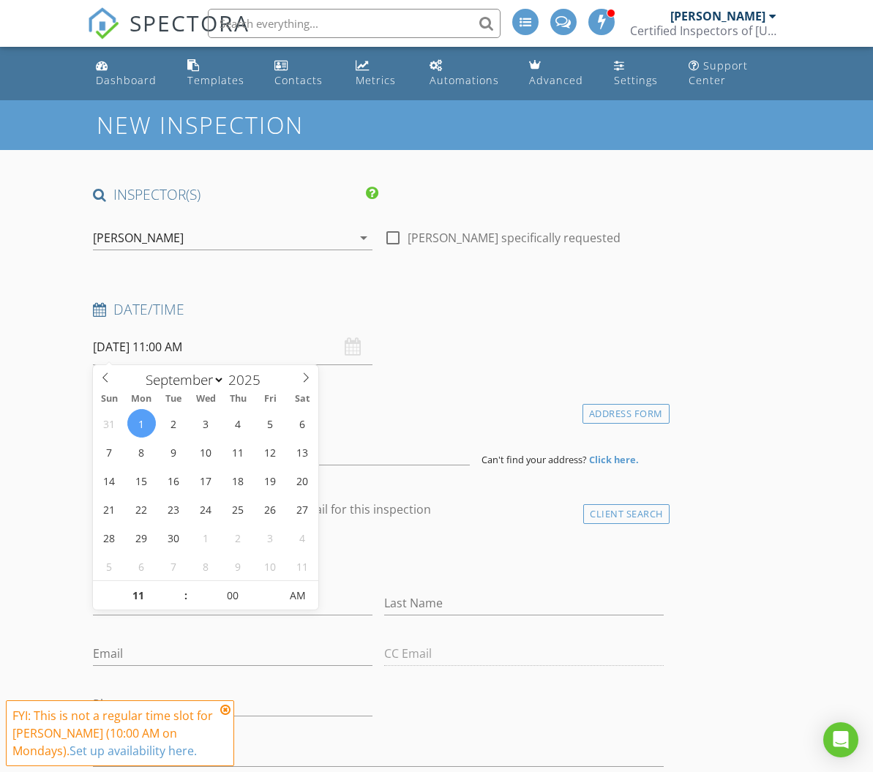
click at [508, 533] on div "check_box_outline_blank Client is a Company/Organization" at bounding box center [378, 555] width 582 height 50
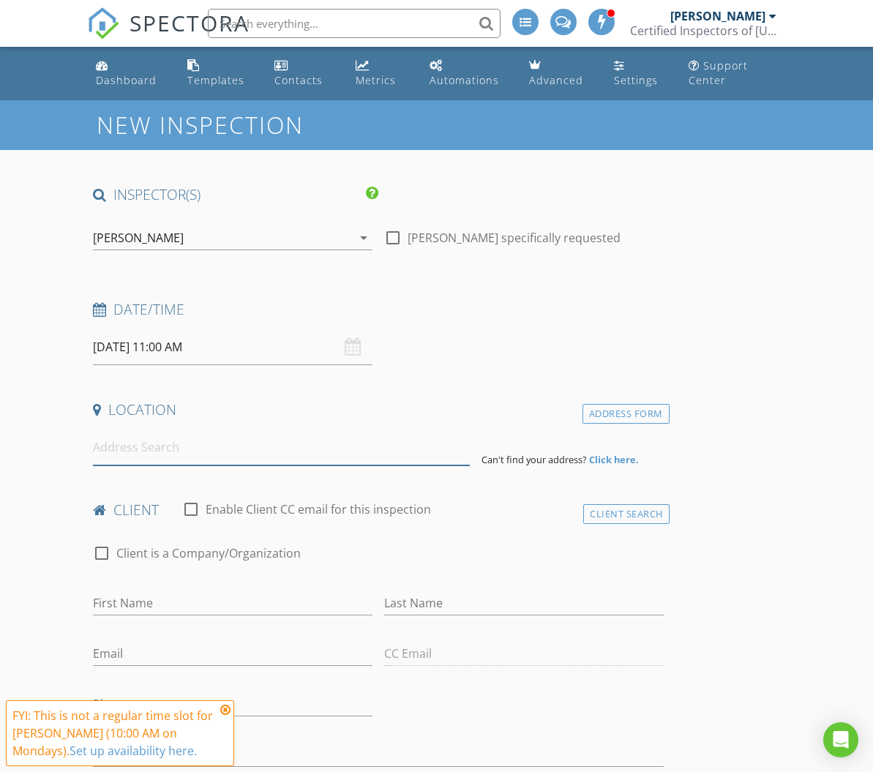
click at [237, 445] on input at bounding box center [281, 447] width 376 height 36
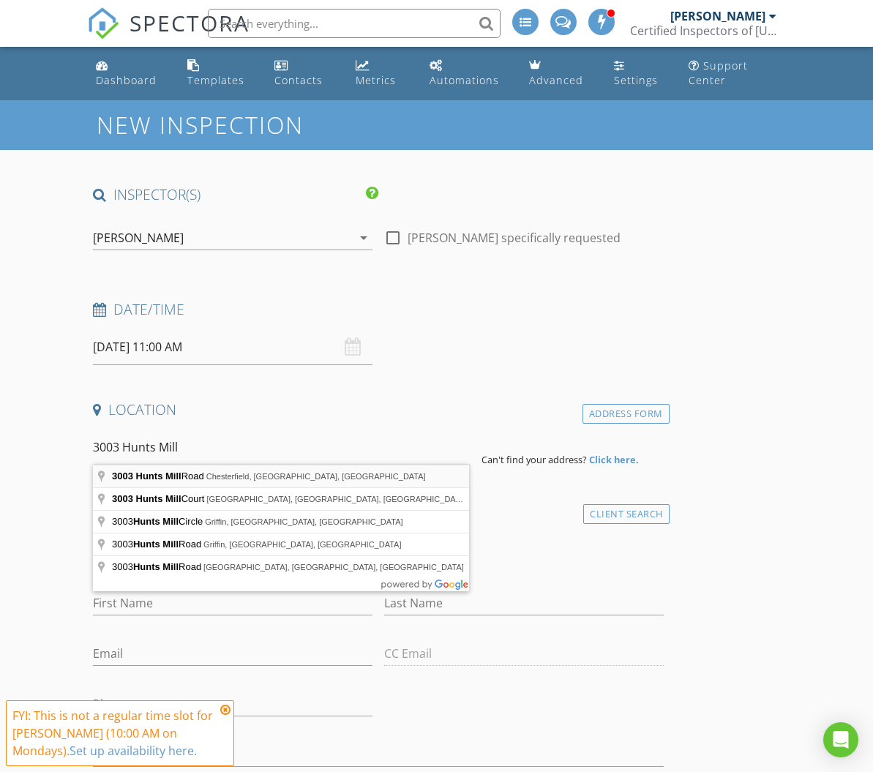
type input "3003 Hunts Mill Road, Chesterfield, SC, USA"
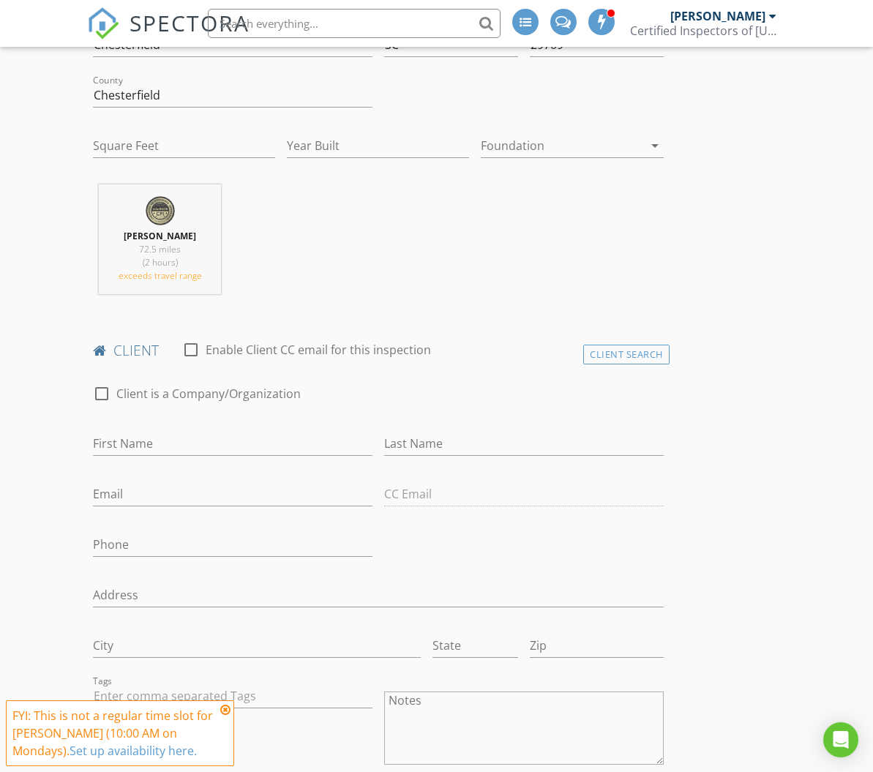
scroll to position [459, 0]
click at [128, 434] on input "First Name" at bounding box center [232, 443] width 279 height 24
type input "Terrell"
type input "Nivens"
click at [105, 491] on input "Email" at bounding box center [232, 493] width 279 height 24
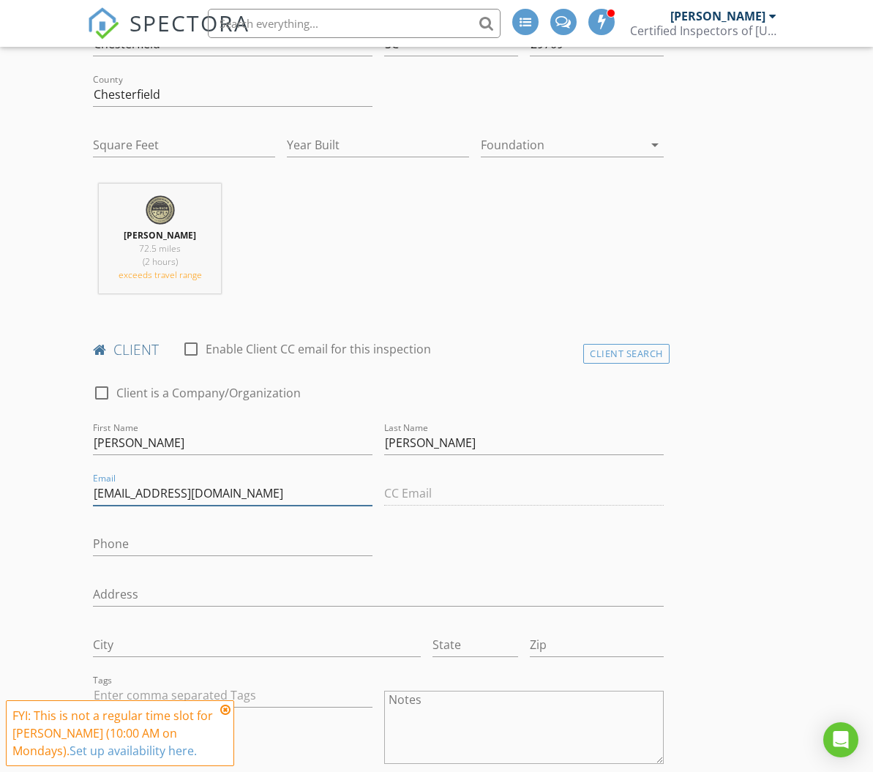
type input "terrellnivens10@gmail.com"
click at [117, 546] on input "Phone" at bounding box center [232, 544] width 279 height 24
type input "843-703-4124"
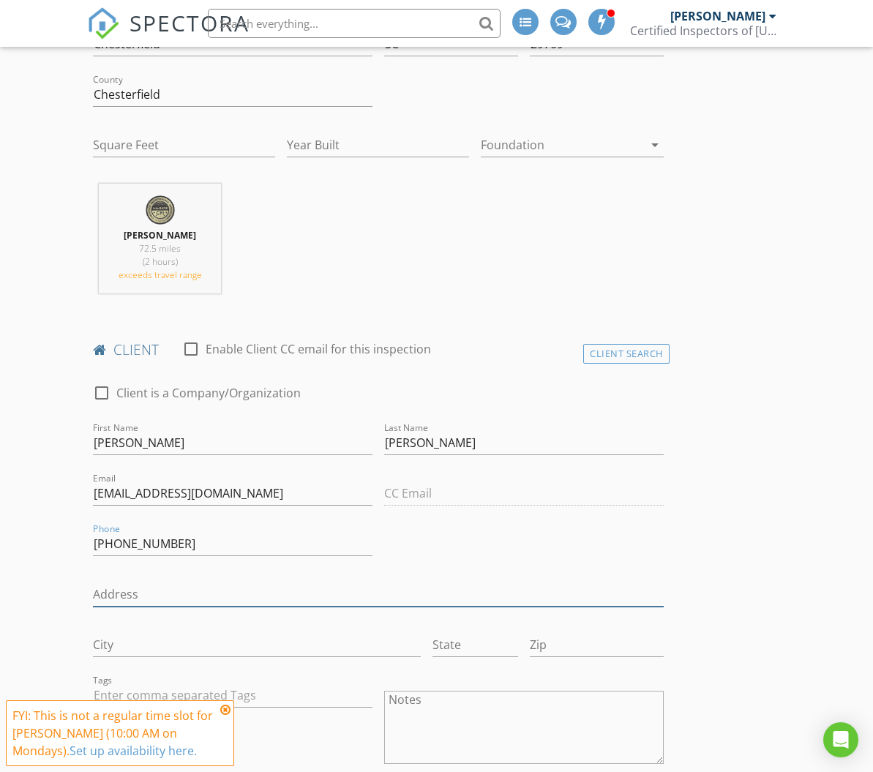
click at [143, 585] on input "Address" at bounding box center [378, 594] width 570 height 24
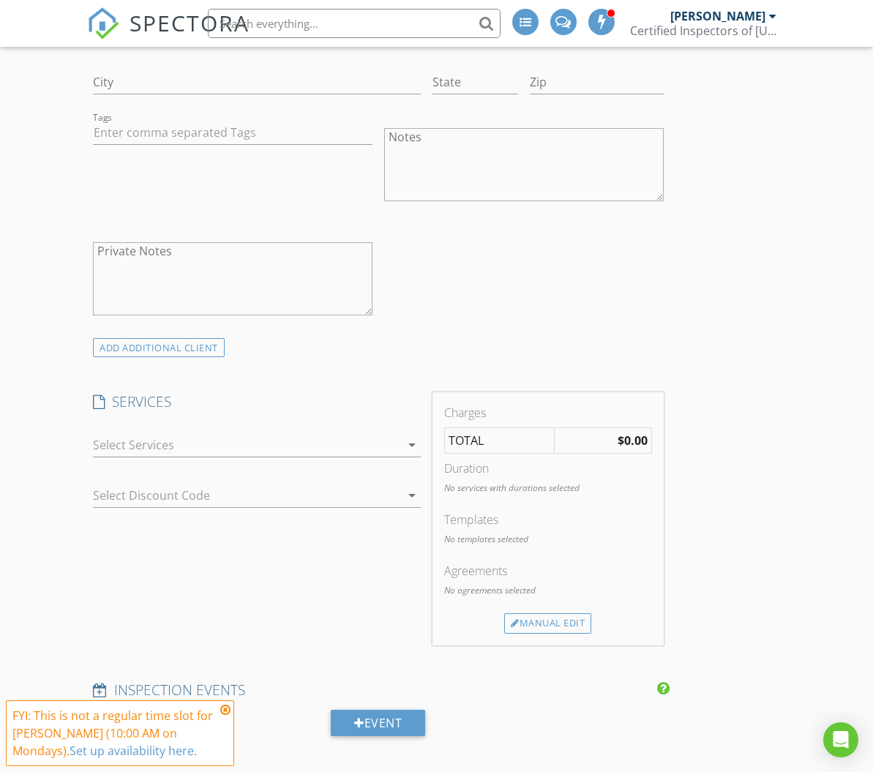
scroll to position [1032, 0]
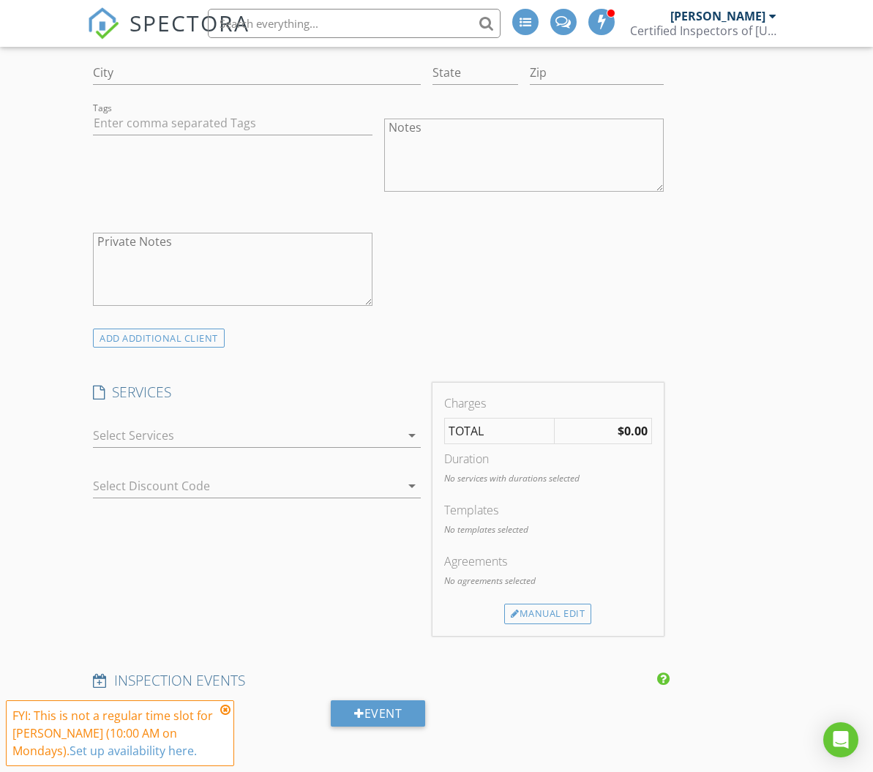
click at [151, 432] on div at bounding box center [246, 435] width 307 height 23
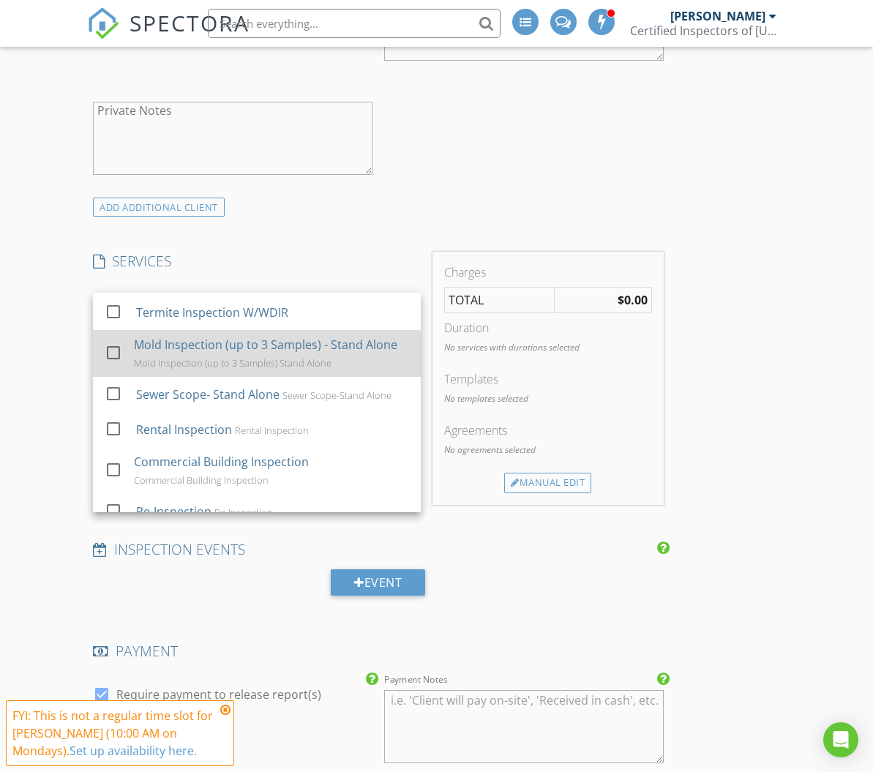
scroll to position [227, 0]
click at [112, 350] on div at bounding box center [113, 351] width 25 height 25
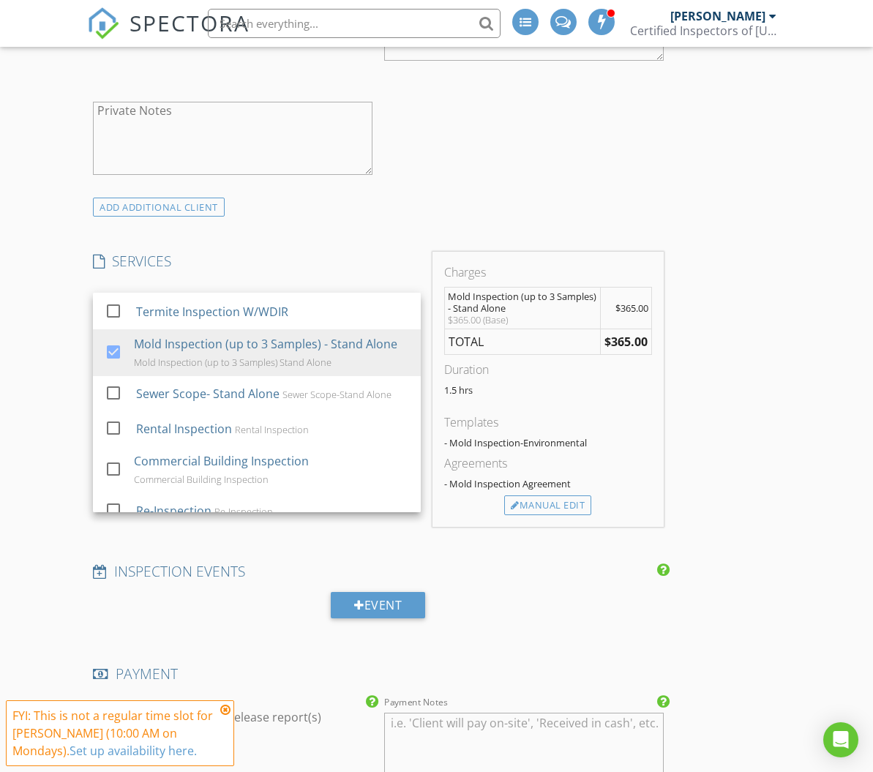
scroll to position [1164, 1]
click at [51, 448] on div "New Inspection INSPECTOR(S) check_box James Saunders PRIMARY James Saunders arr…" at bounding box center [436, 440] width 873 height 3008
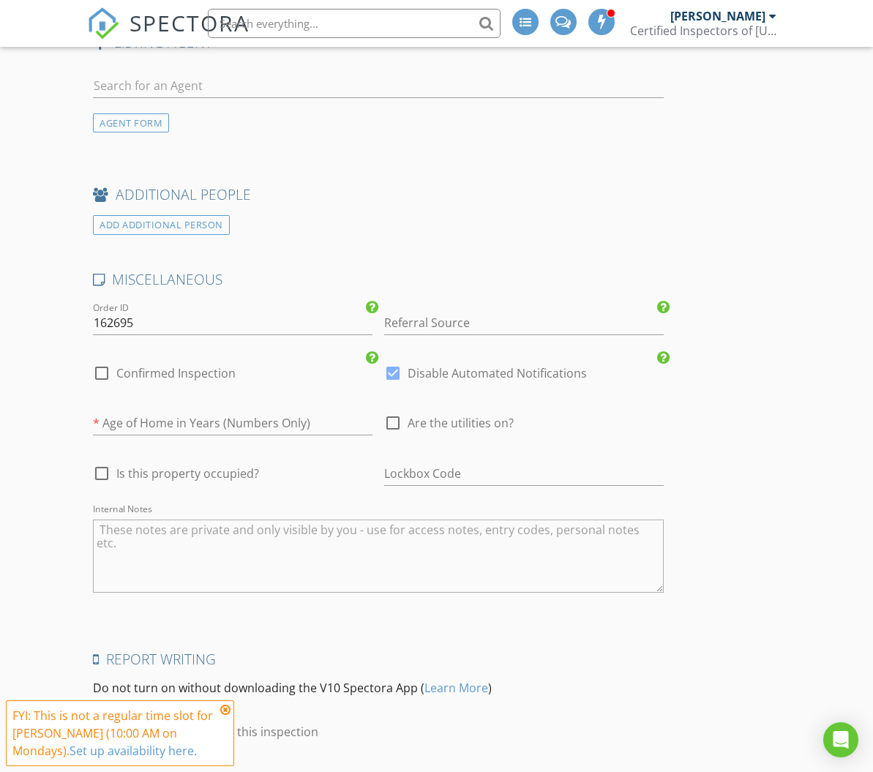
scroll to position [2153, 0]
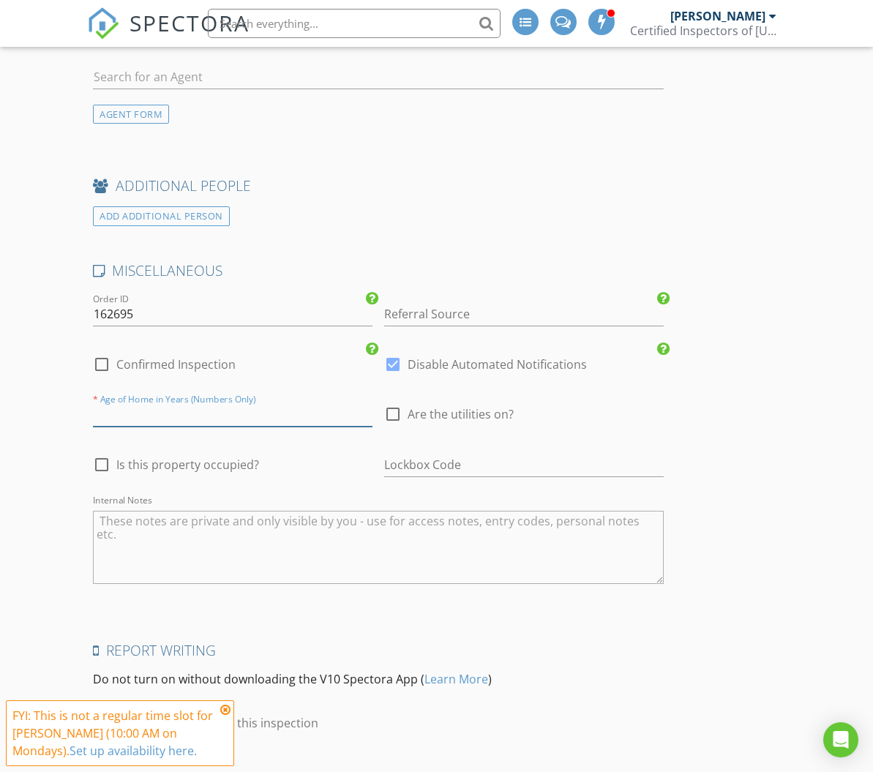
click at [151, 408] on input "number" at bounding box center [232, 414] width 279 height 24
type input "0"
drag, startPoint x: 100, startPoint y: 354, endPoint x: 129, endPoint y: 364, distance: 30.8
click at [100, 354] on div at bounding box center [101, 364] width 25 height 25
checkbox input "true"
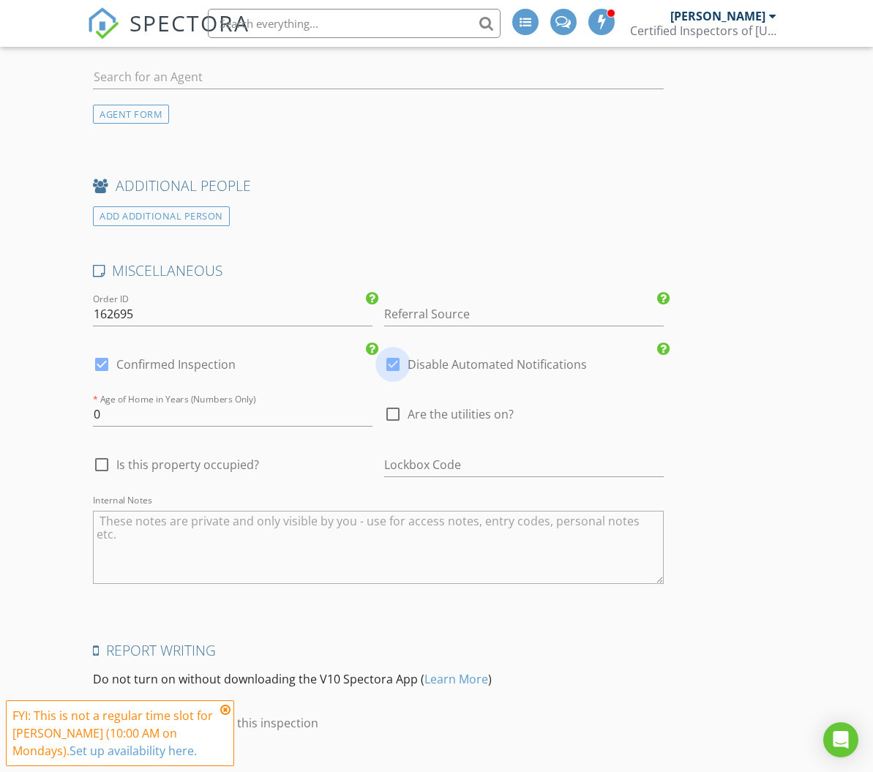
click at [390, 356] on div at bounding box center [392, 364] width 25 height 25
checkbox input "false"
click at [391, 410] on div at bounding box center [392, 414] width 25 height 25
checkbox input "true"
click at [99, 462] on div at bounding box center [101, 464] width 25 height 25
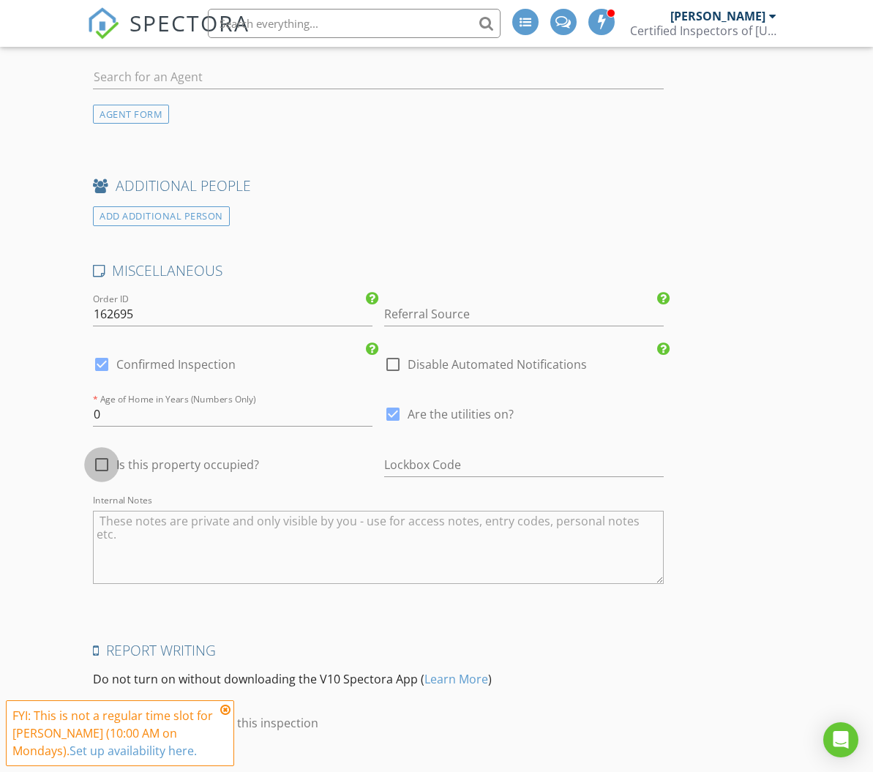
checkbox input "true"
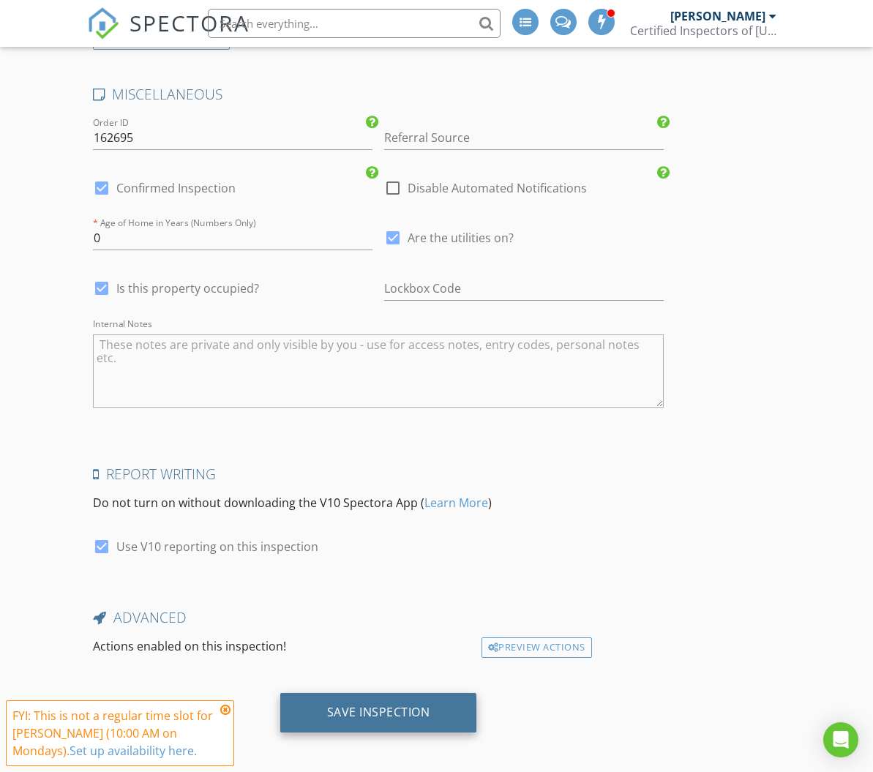
scroll to position [2328, 0]
click at [365, 706] on div "Save Inspection" at bounding box center [378, 713] width 103 height 15
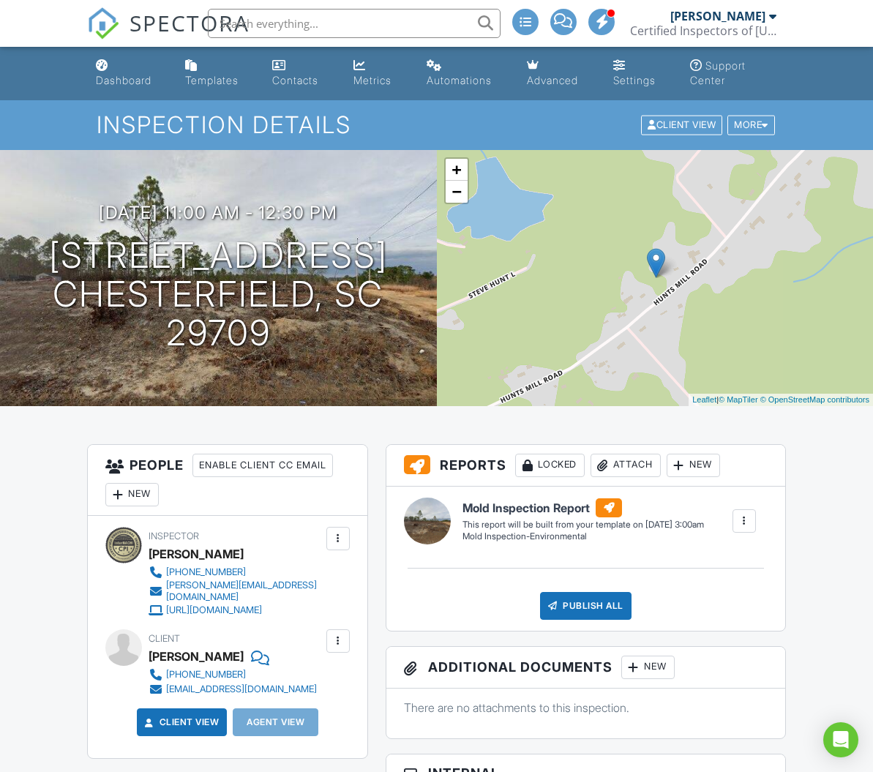
click at [119, 78] on div "Dashboard" at bounding box center [124, 80] width 56 height 12
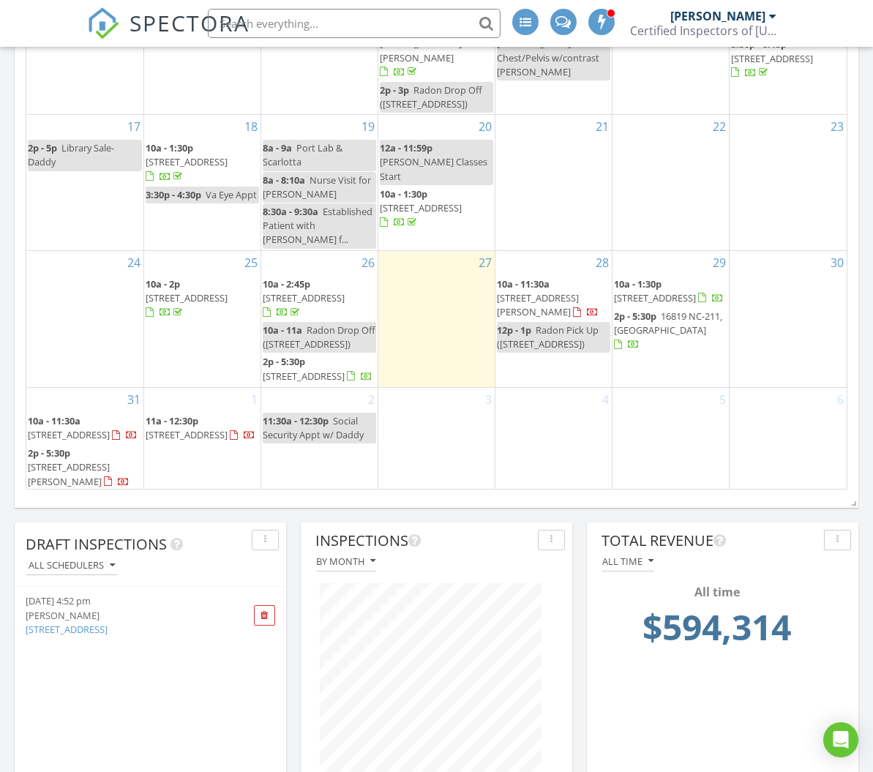
scroll to position [247, 0]
click at [81, 462] on span "[STREET_ADDRESS][PERSON_NAME]" at bounding box center [69, 475] width 82 height 27
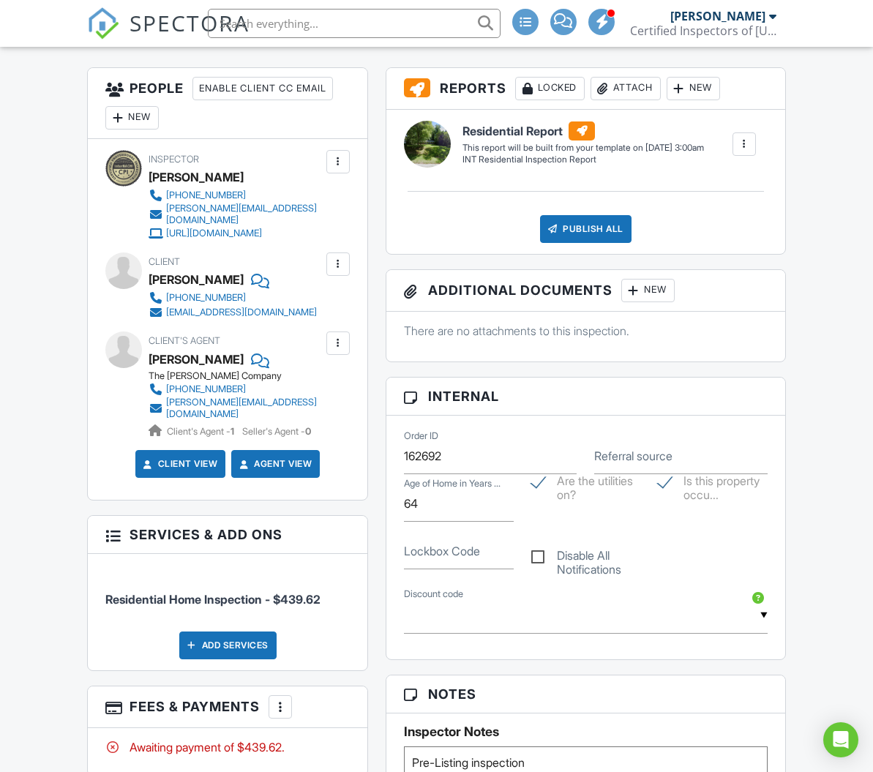
scroll to position [375, 0]
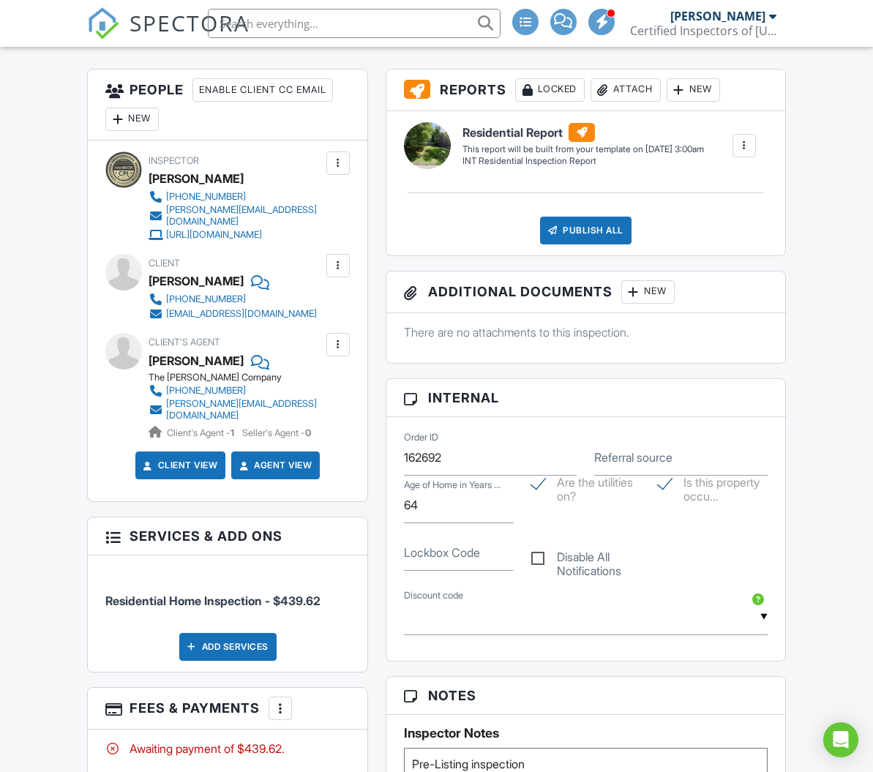
click at [430, 556] on label "Lockbox Code" at bounding box center [442, 552] width 76 height 16
click at [430, 556] on input "Lockbox Code" at bounding box center [459, 553] width 110 height 36
type input "waiting for agent"
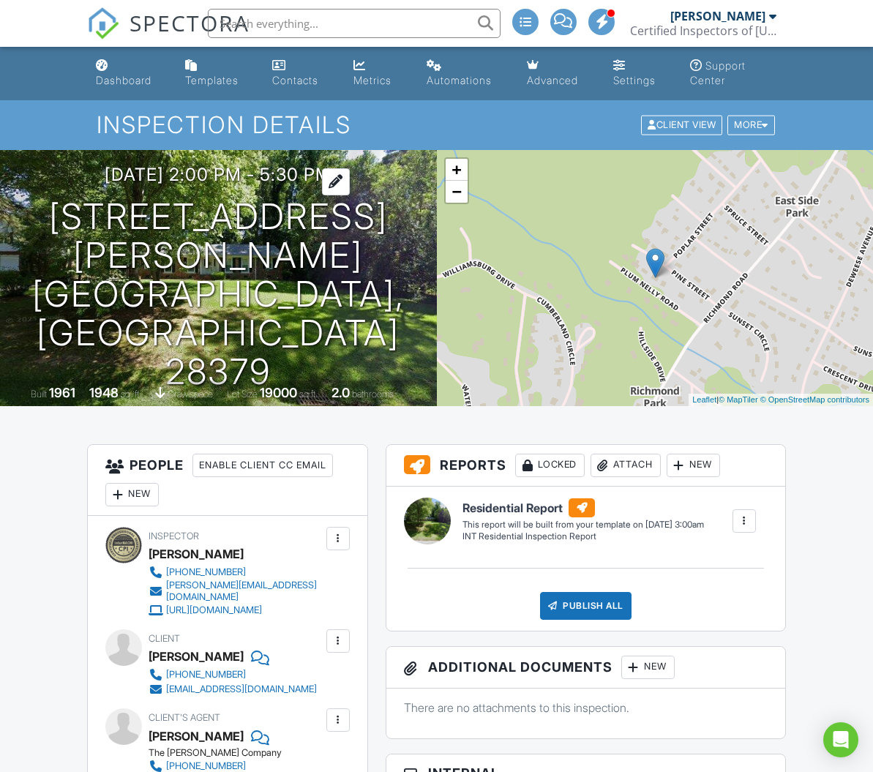
scroll to position [0, 0]
click at [126, 80] on div "Dashboard" at bounding box center [124, 80] width 56 height 12
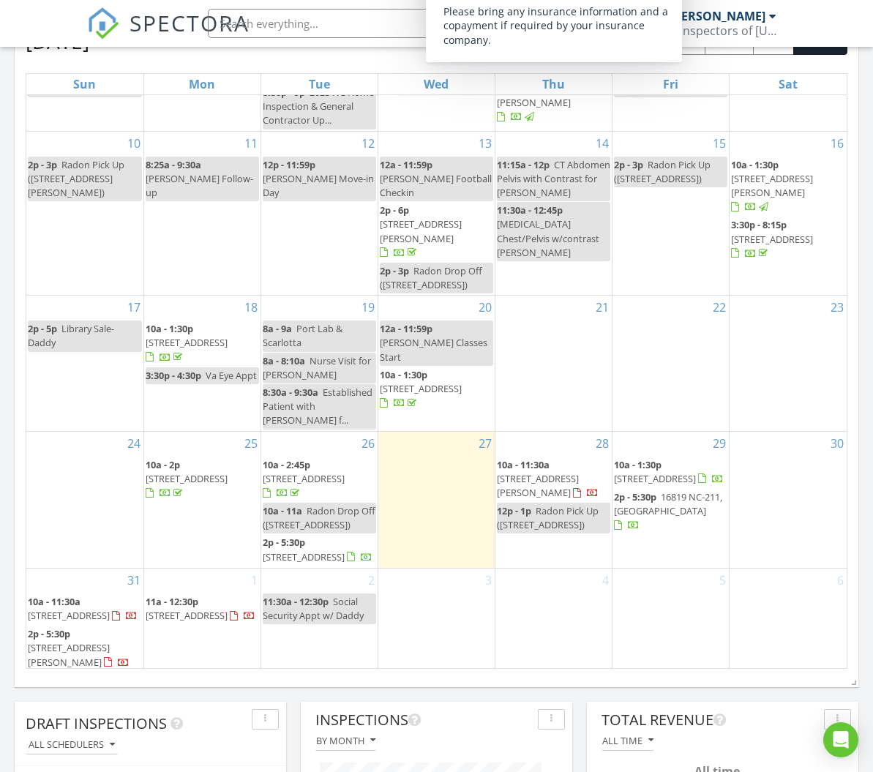
scroll to position [689, 0]
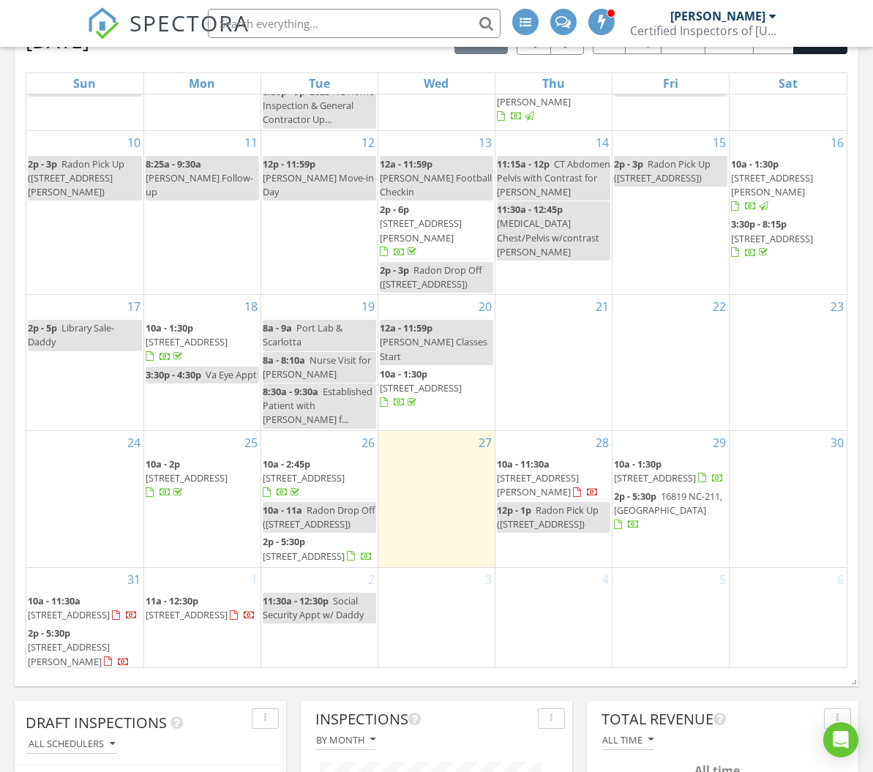
click at [291, 549] on span "[STREET_ADDRESS]" at bounding box center [304, 555] width 82 height 13
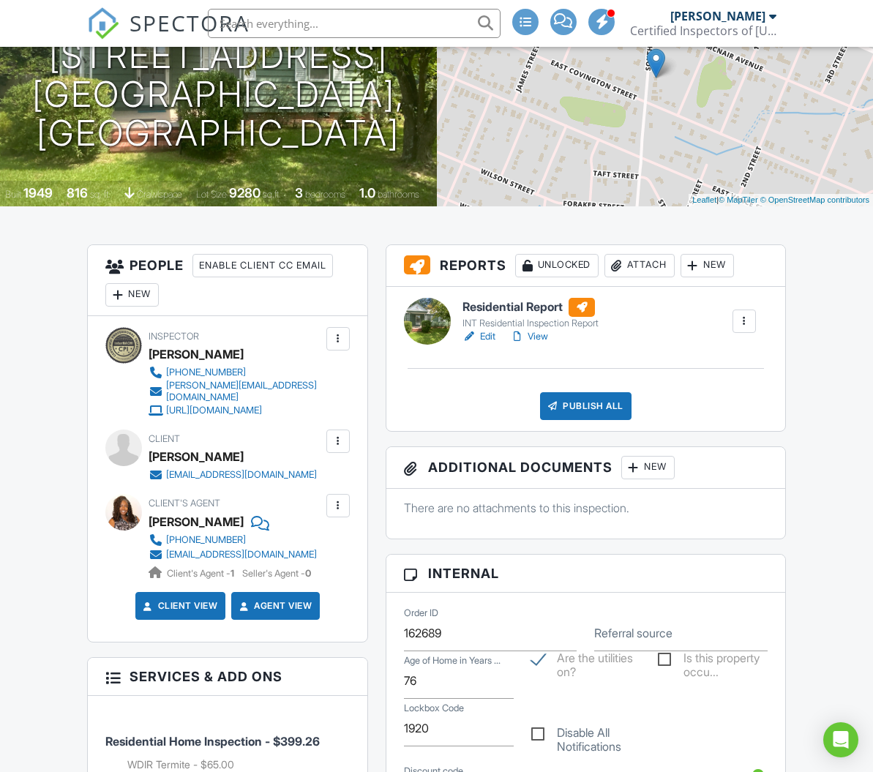
scroll to position [200, 0]
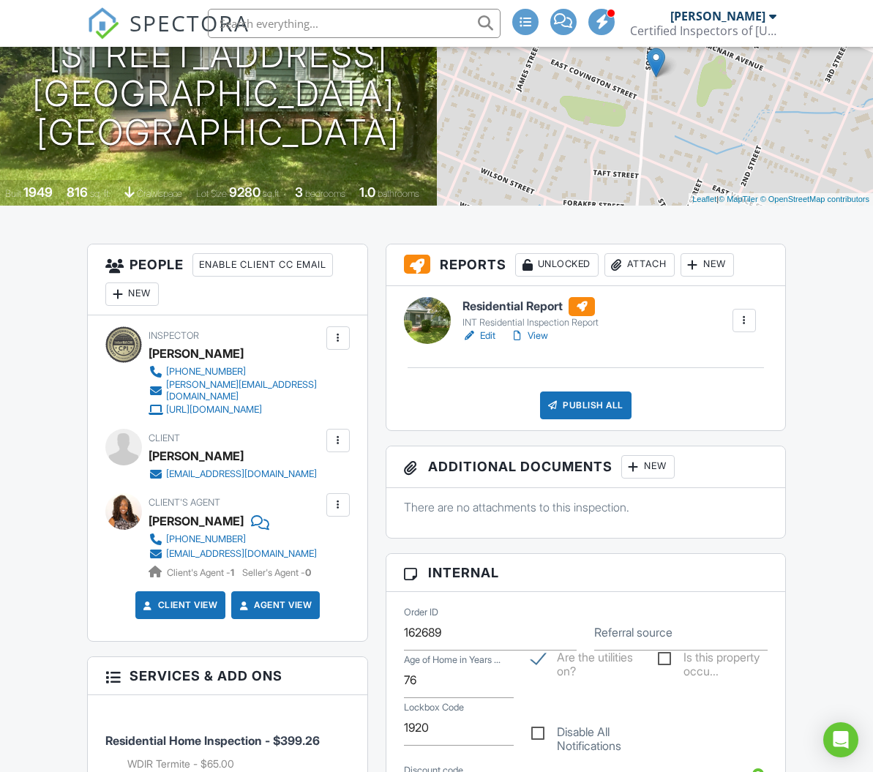
click at [650, 269] on div "Attach" at bounding box center [639, 264] width 70 height 23
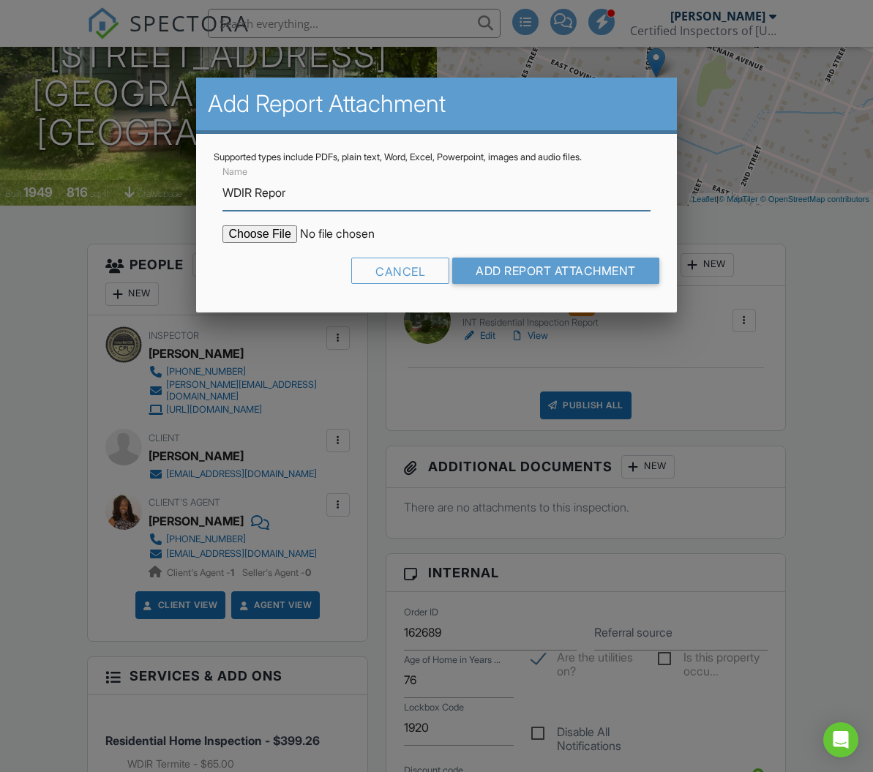
type input "WDIR Report"
type input "C:\fakepath\522 S CALEDONIA ROAD WDIR.pdf"
type input "WDIR Report"
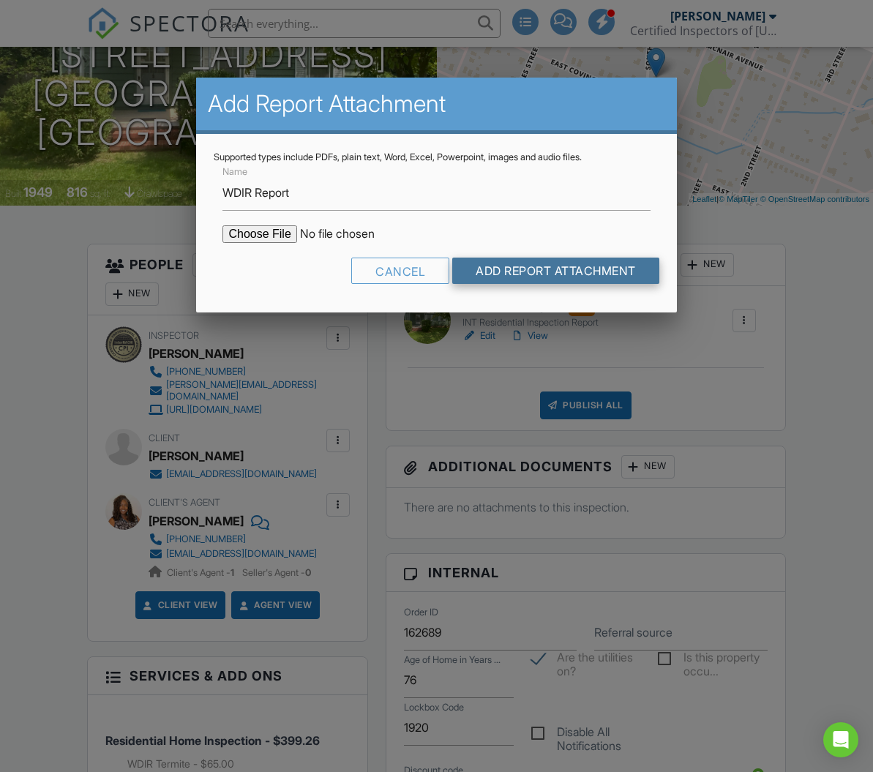
click at [519, 271] on input "Add Report Attachment" at bounding box center [555, 271] width 207 height 26
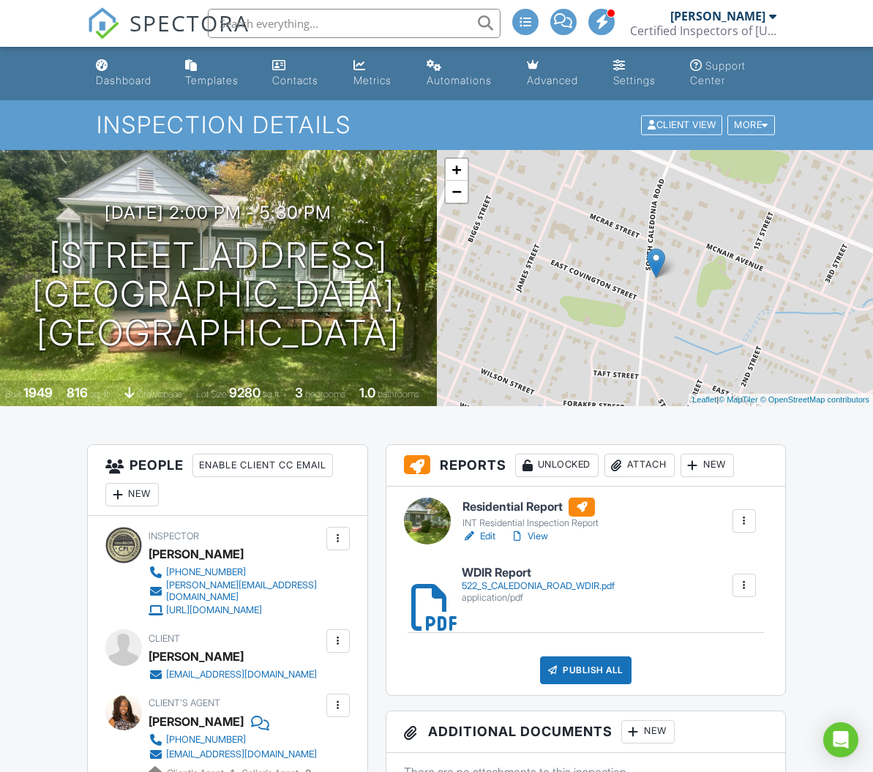
click at [656, 465] on div "Attach" at bounding box center [639, 465] width 70 height 23
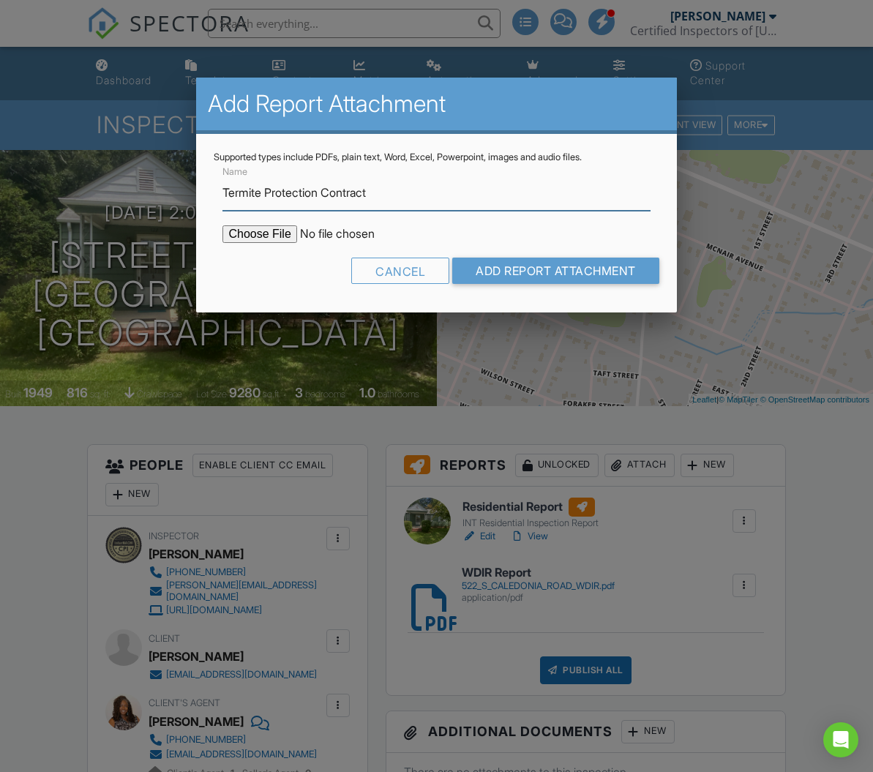
type input "Termite Protection Contracts"
type input "C:\fakepath\522 S CALEDONIA ROAD, Protection contracts.pdf"
type input "Termite Protection Contracts"
click at [525, 271] on input "Add Report Attachment" at bounding box center [555, 271] width 207 height 26
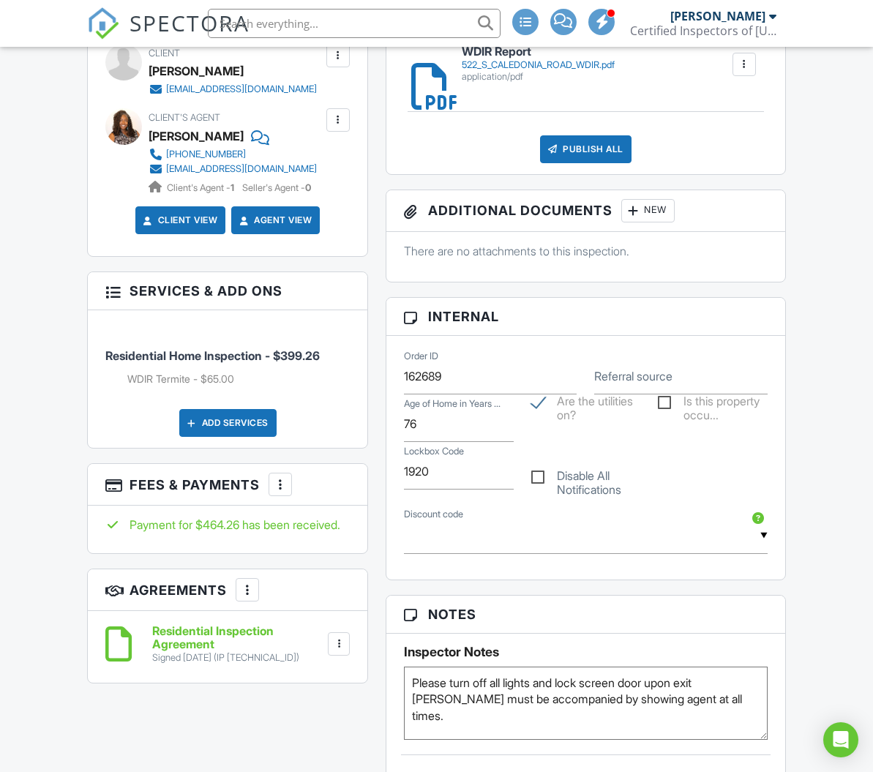
scroll to position [587, 0]
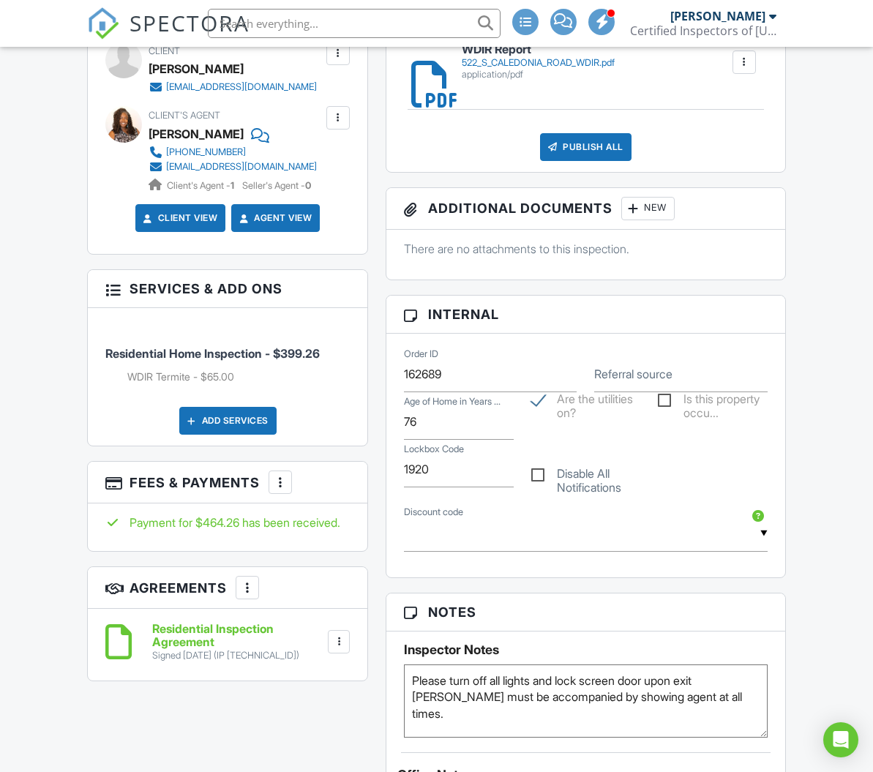
click at [280, 475] on div at bounding box center [280, 482] width 15 height 15
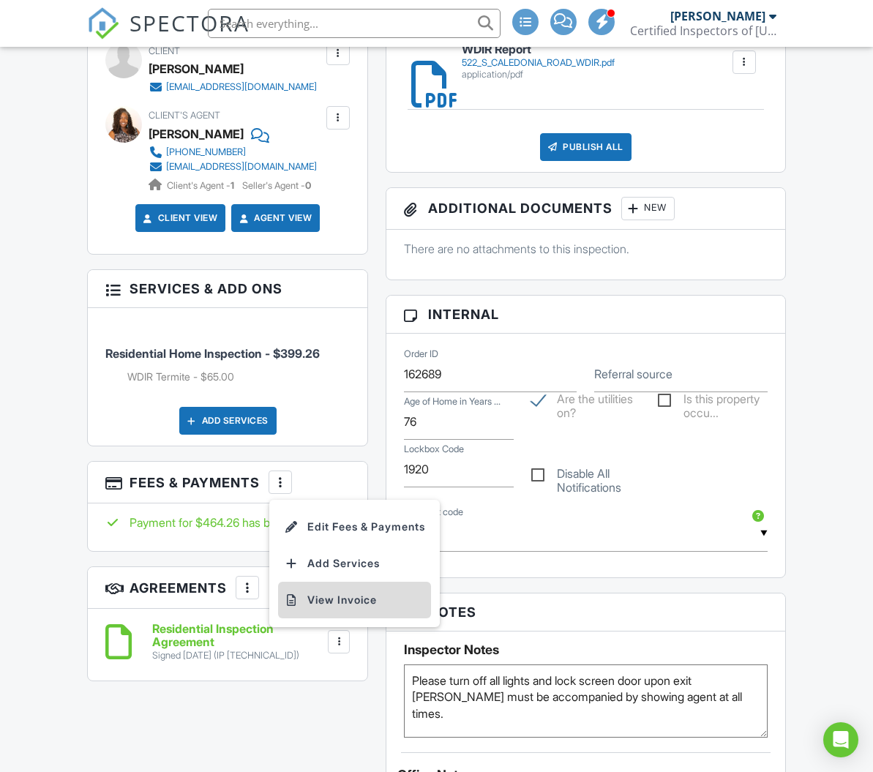
click at [320, 593] on li "View Invoice" at bounding box center [354, 600] width 153 height 37
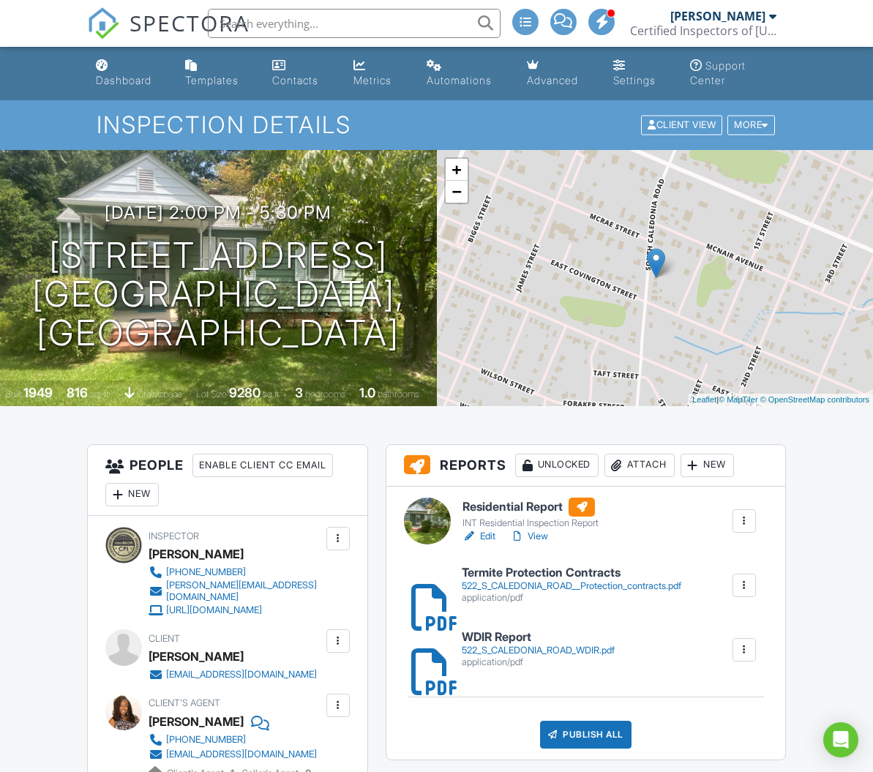
scroll to position [0, 0]
click at [121, 80] on div "Dashboard" at bounding box center [124, 80] width 56 height 12
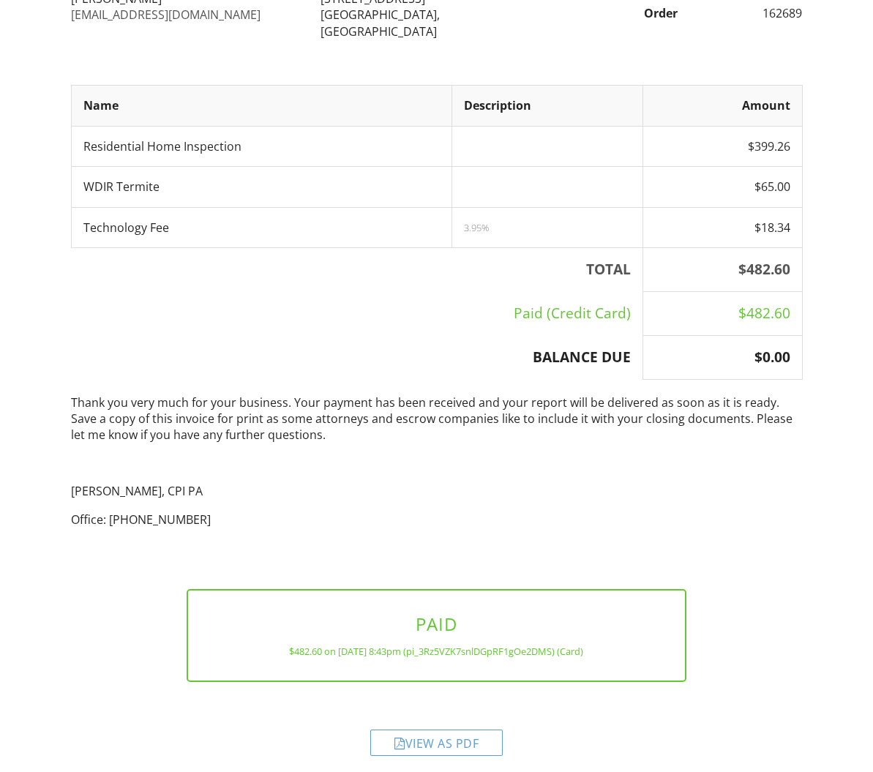
scroll to position [228, 0]
click at [403, 732] on div "View as PDF" at bounding box center [436, 743] width 132 height 26
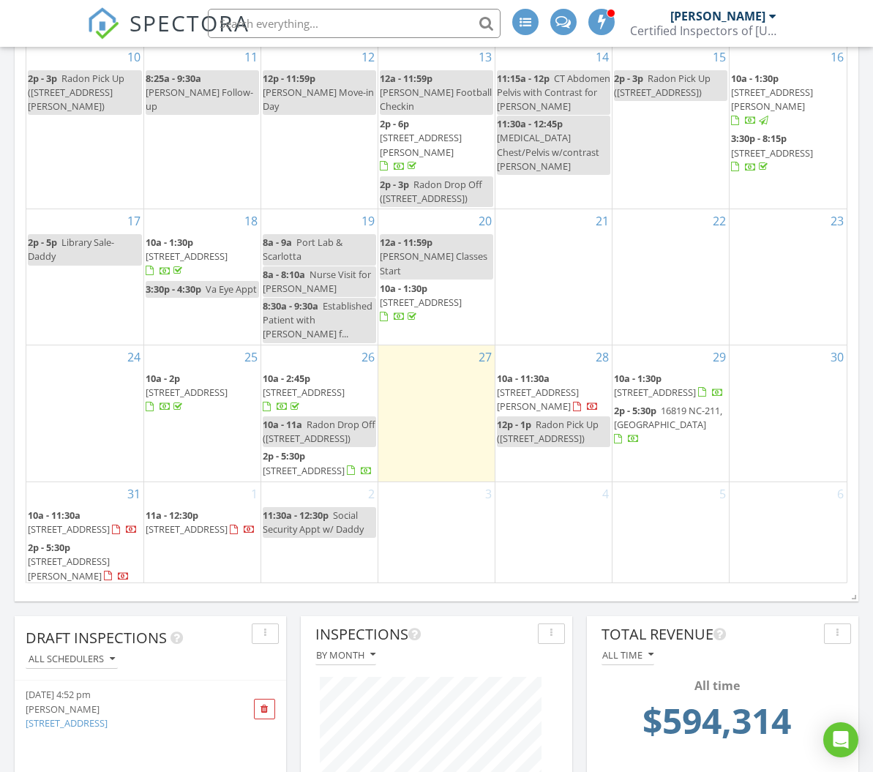
scroll to position [247, 0]
click at [307, 386] on span "355 Stoneyfield Dr, Southern Pines 28387" at bounding box center [304, 392] width 82 height 13
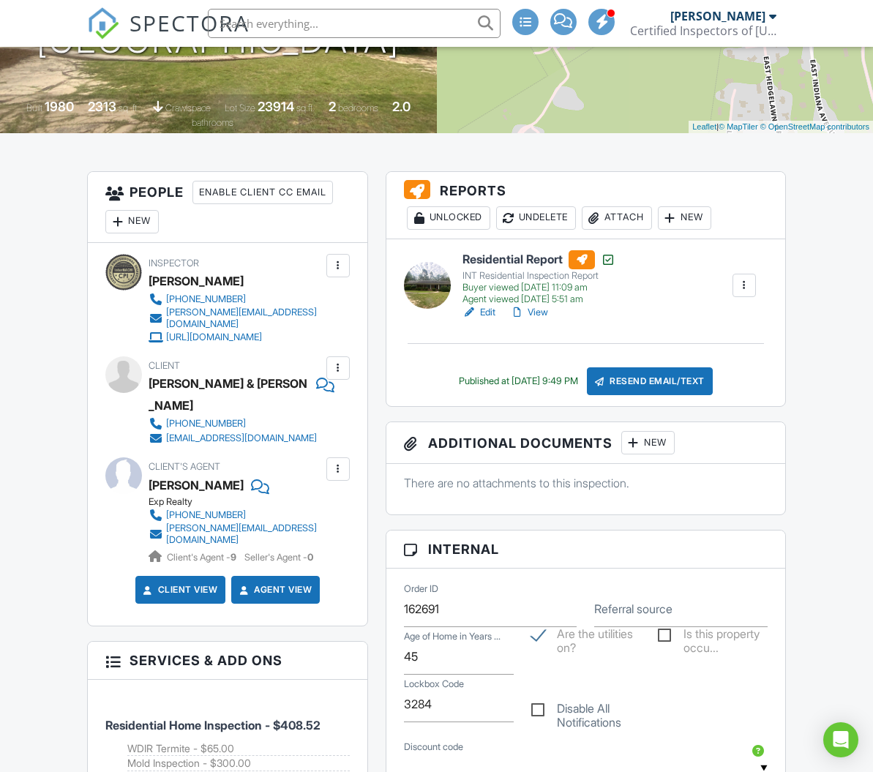
scroll to position [279, 0]
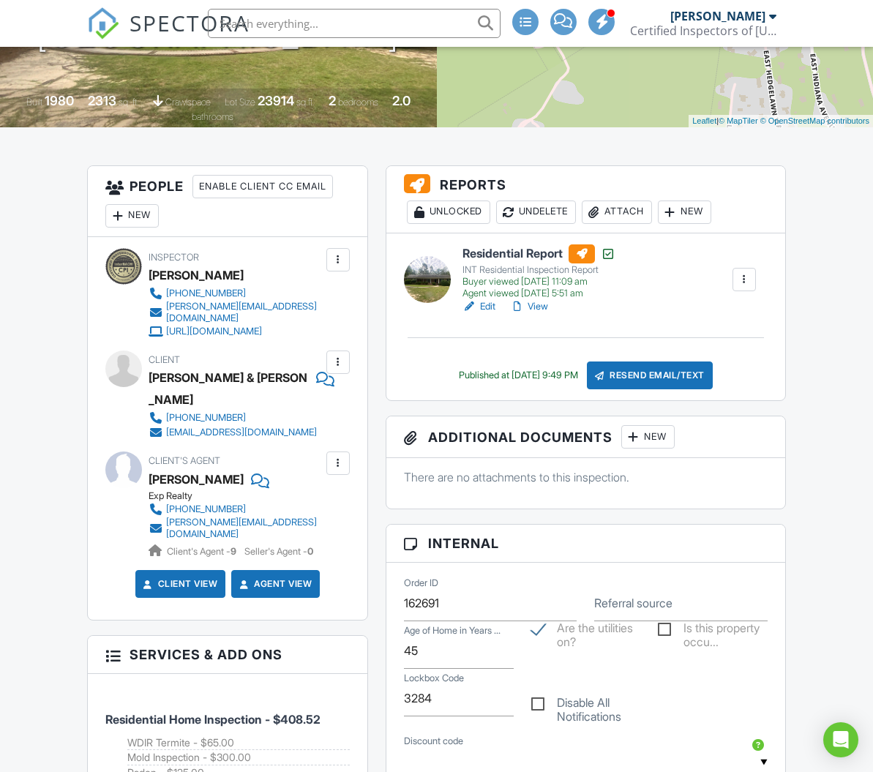
click at [620, 214] on div "Attach" at bounding box center [617, 211] width 70 height 23
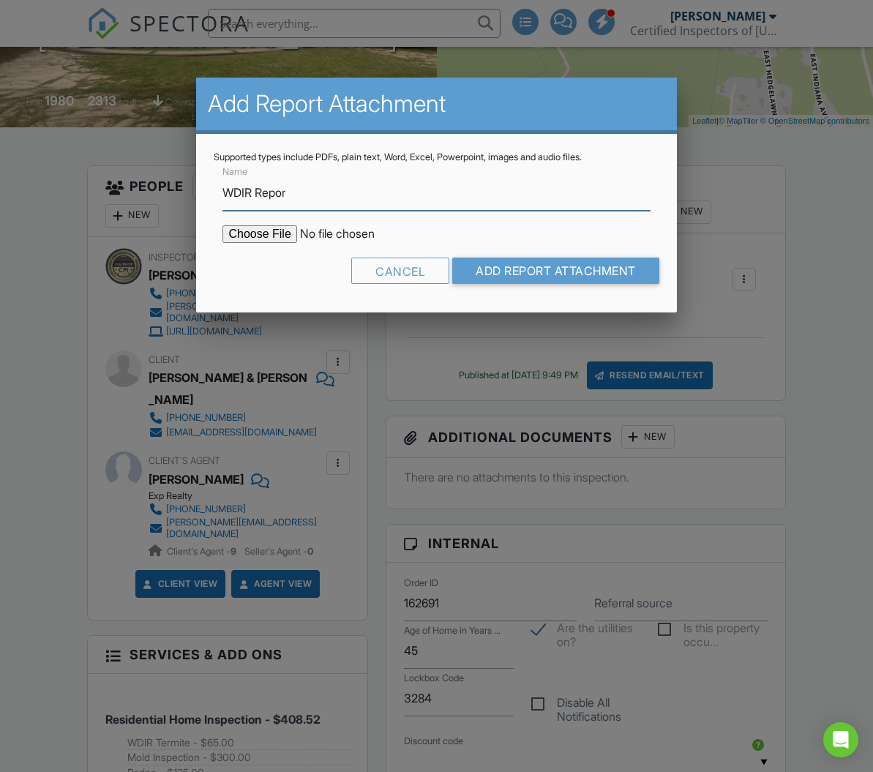
type input "WDIR Report"
type input "C:\fakepath\[STREET_ADDRESS]pdf"
type input "WDIR Report"
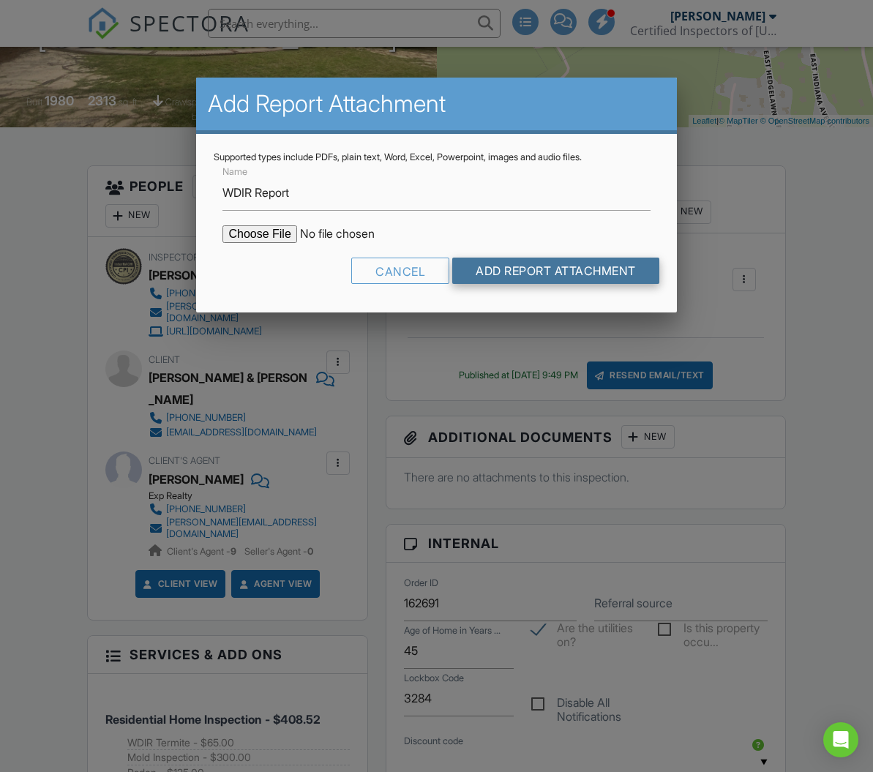
click at [511, 269] on input "Add Report Attachment" at bounding box center [555, 271] width 207 height 26
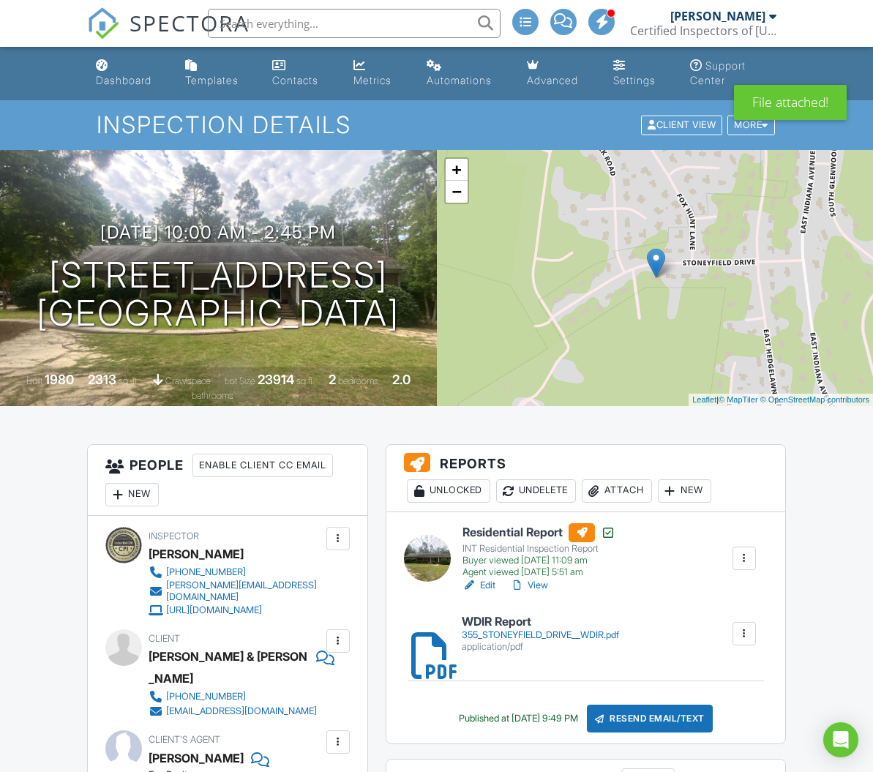
click at [617, 486] on div "Attach" at bounding box center [617, 490] width 70 height 23
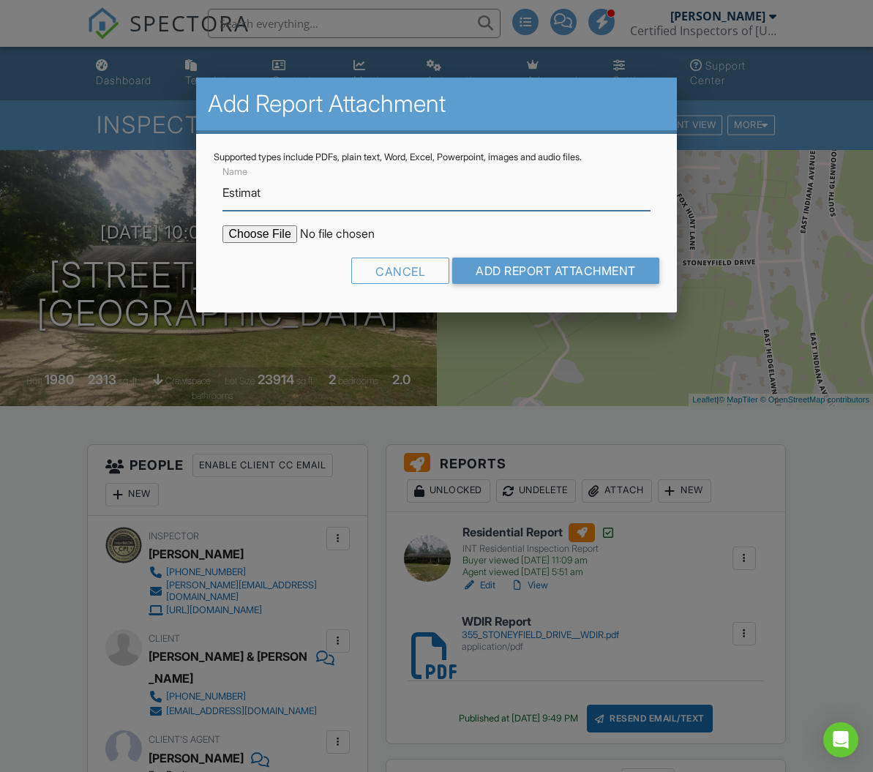
type input "Estimate"
type input "C:\fakepath\[STREET_ADDRESS], Estimate.pdf"
type input "Estimate"
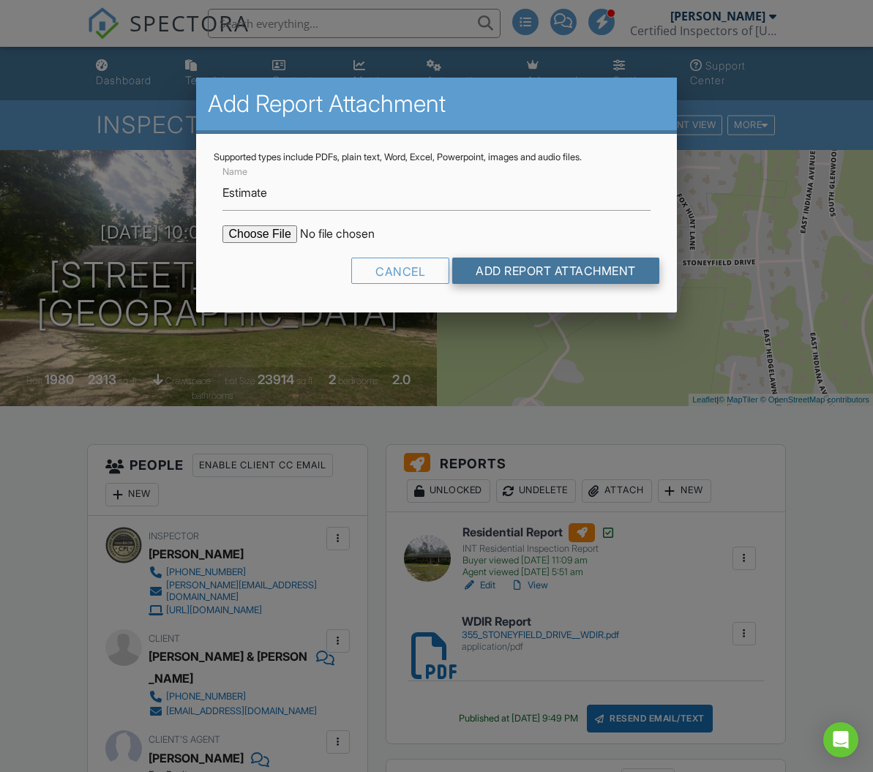
click at [512, 266] on input "Add Report Attachment" at bounding box center [555, 271] width 207 height 26
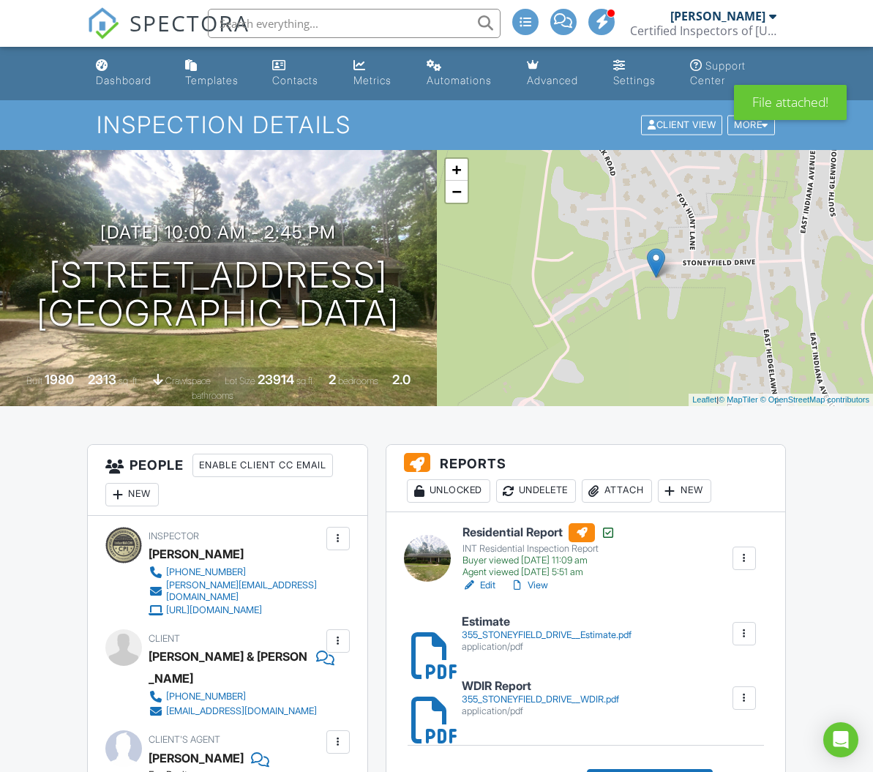
click at [631, 492] on div "Attach" at bounding box center [617, 490] width 70 height 23
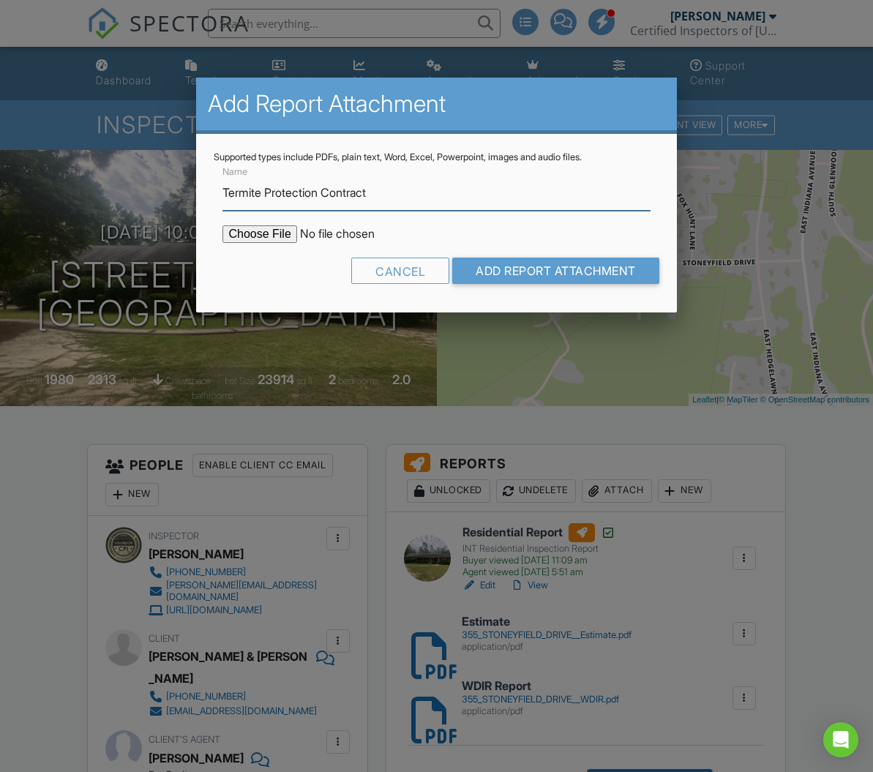
type input "Termite Protection Contracts"
type input "C:\fakepath\Termite Protection Contracts.pdf"
type input "Termite Protection Contracts"
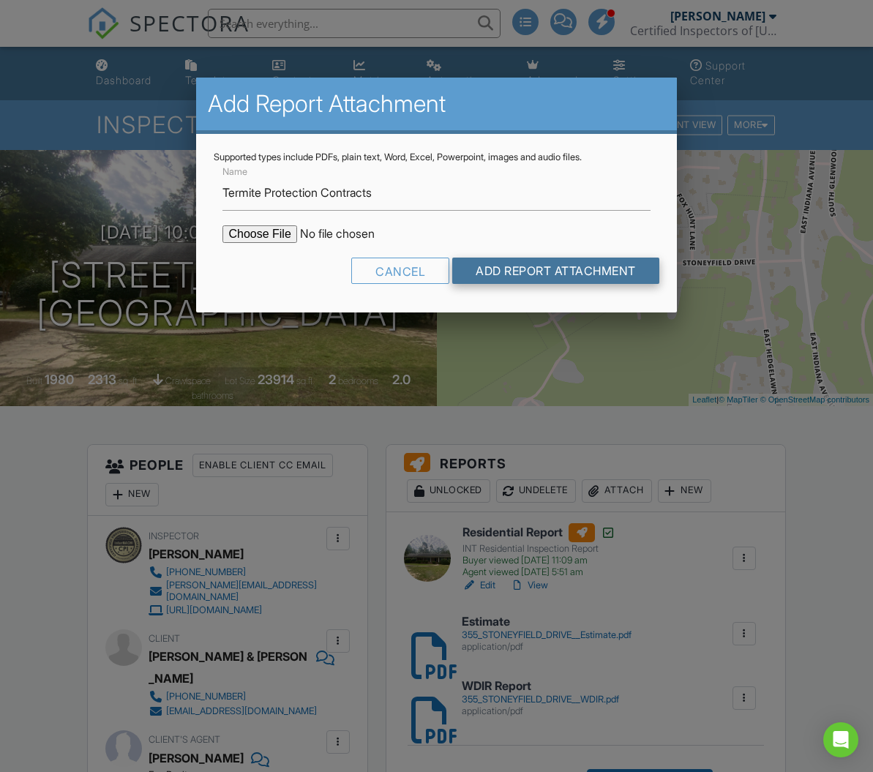
click at [519, 269] on input "Add Report Attachment" at bounding box center [555, 271] width 207 height 26
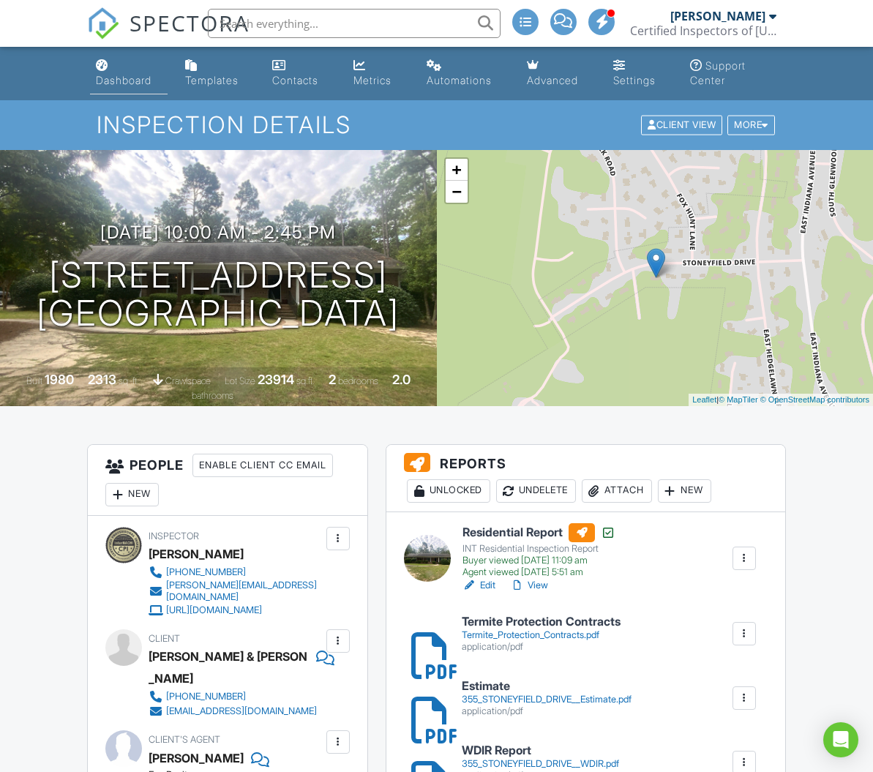
click at [119, 80] on div "Dashboard" at bounding box center [124, 80] width 56 height 12
click at [119, 80] on div at bounding box center [436, 386] width 873 height 772
